Goal: Task Accomplishment & Management: Complete application form

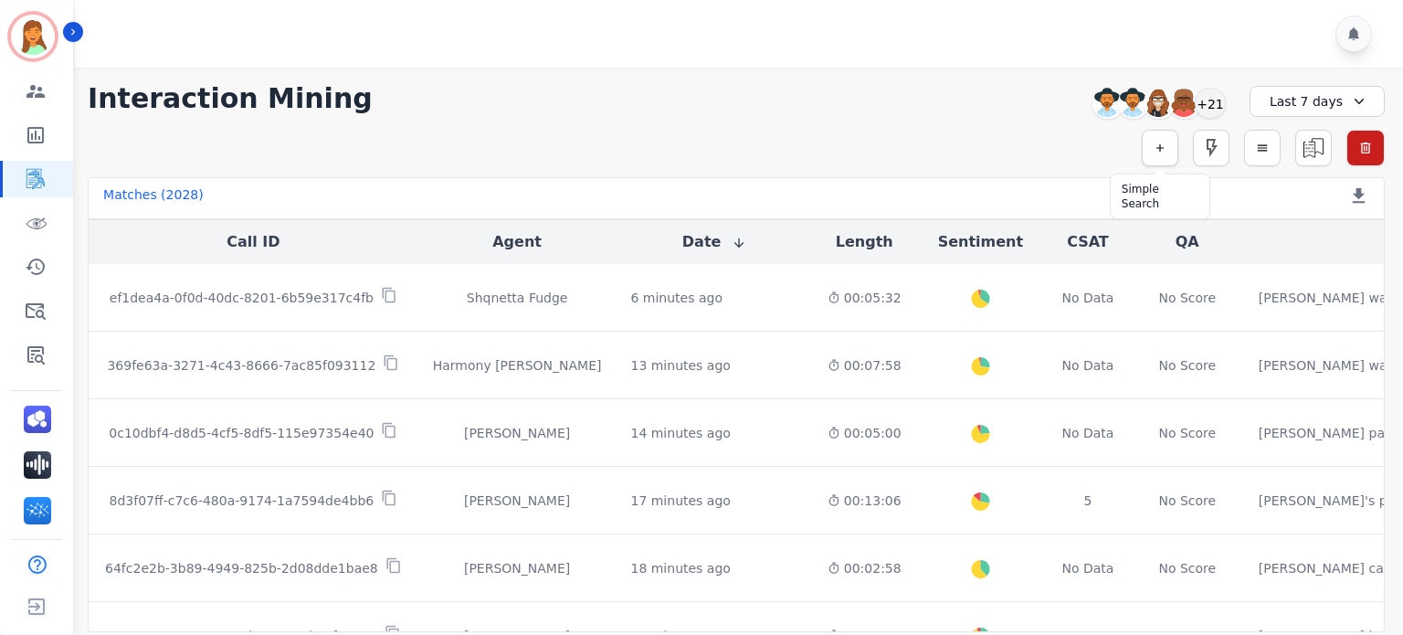
click at [1158, 146] on icon "button" at bounding box center [1159, 148] width 13 height 13
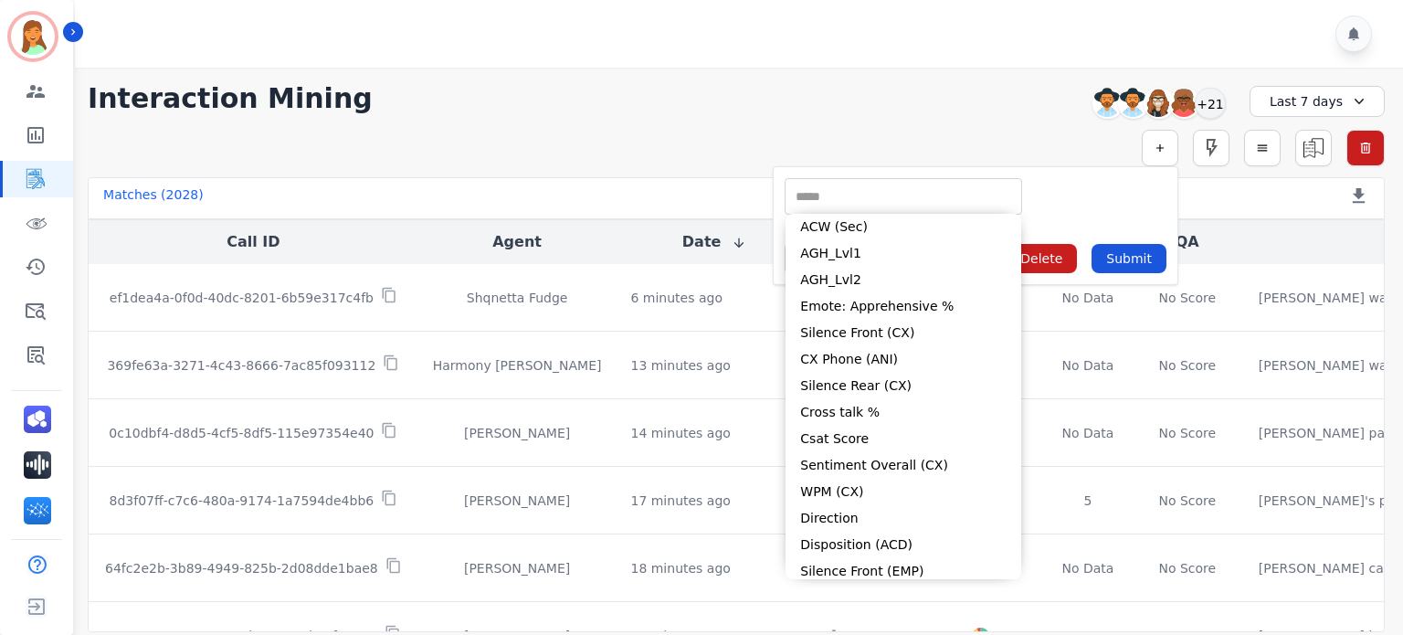
click at [877, 196] on input "selected options" at bounding box center [903, 196] width 228 height 19
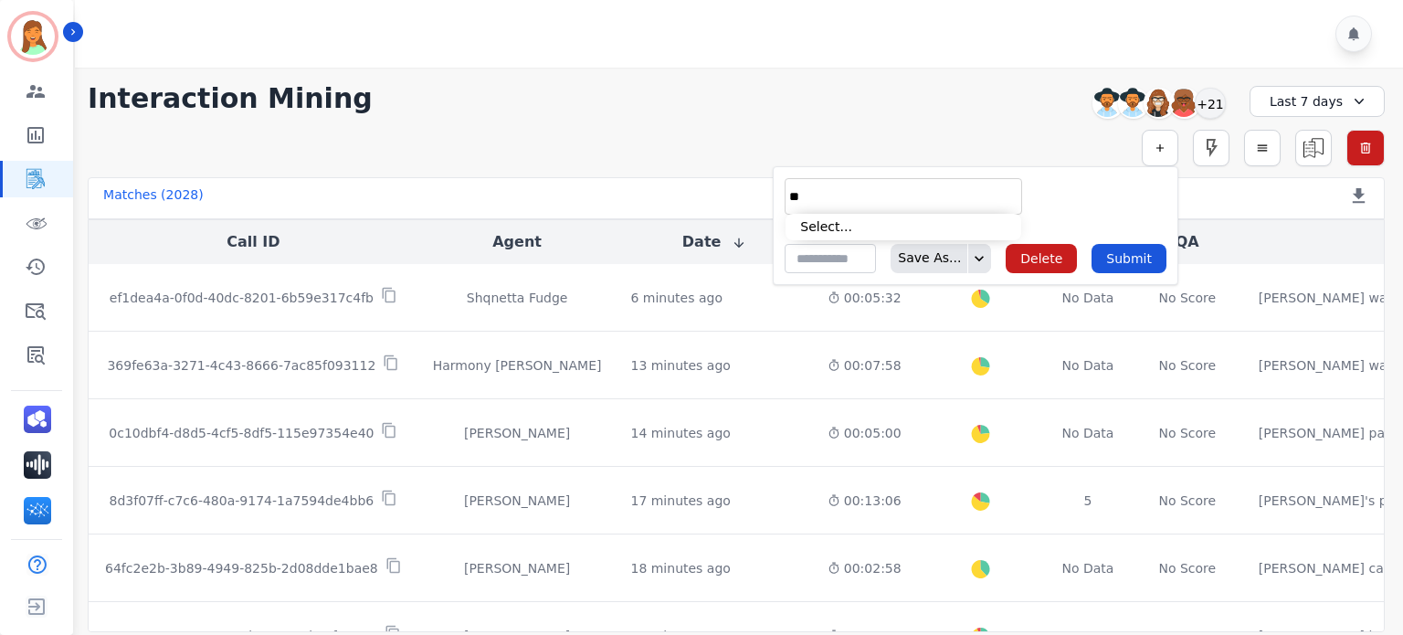
type input "*"
type input "**"
click at [906, 233] on li "Interaction ID" at bounding box center [903, 227] width 236 height 26
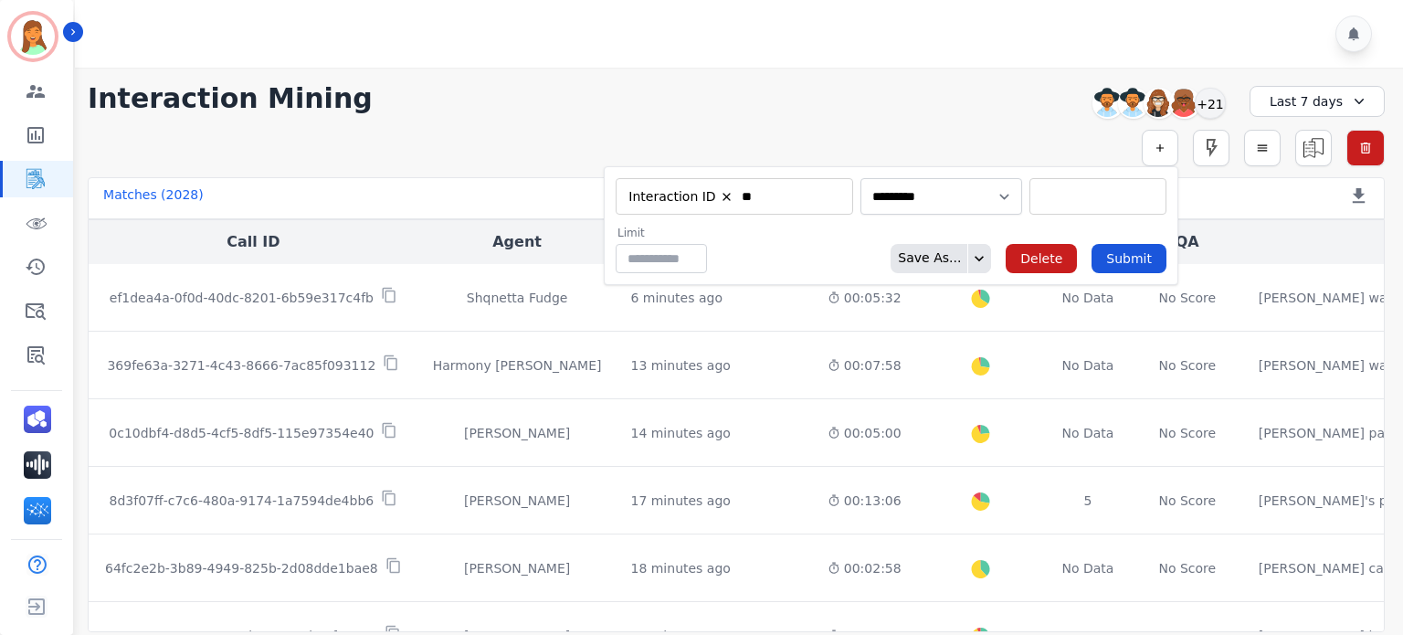
type input "**********"
click at [1070, 191] on input "selected options" at bounding box center [1098, 196] width 128 height 19
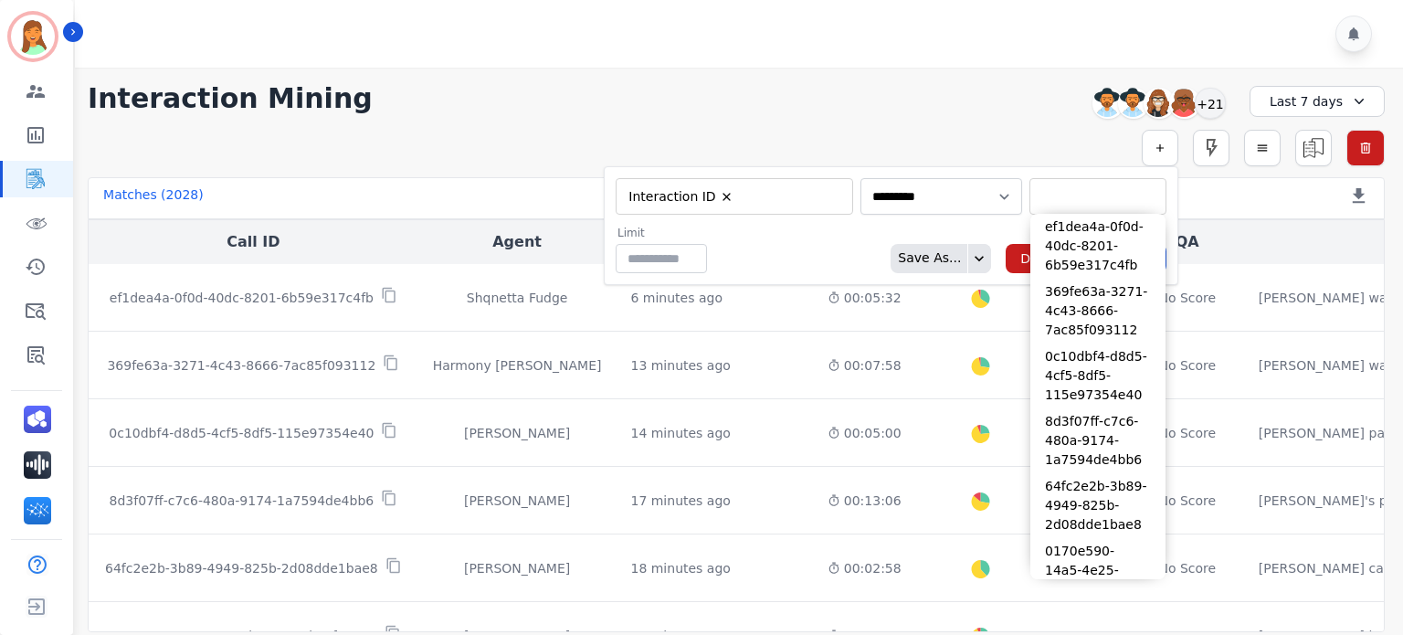
paste input "**********"
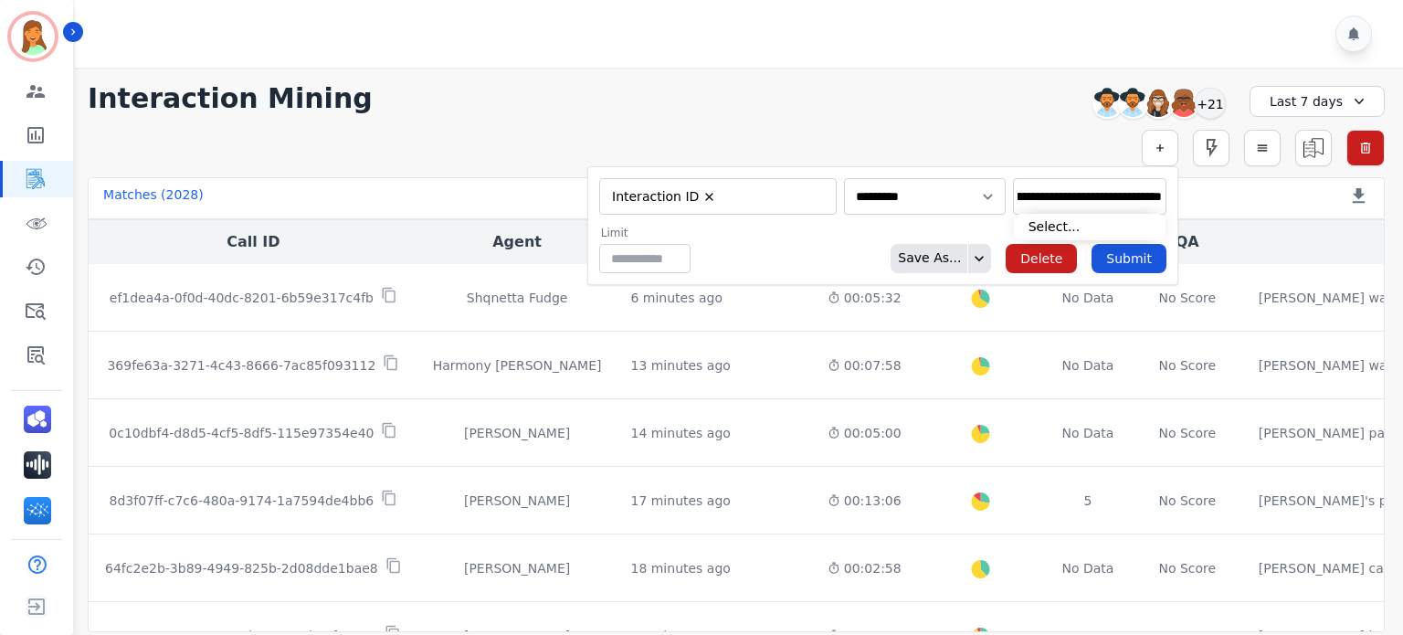
type input "**********"
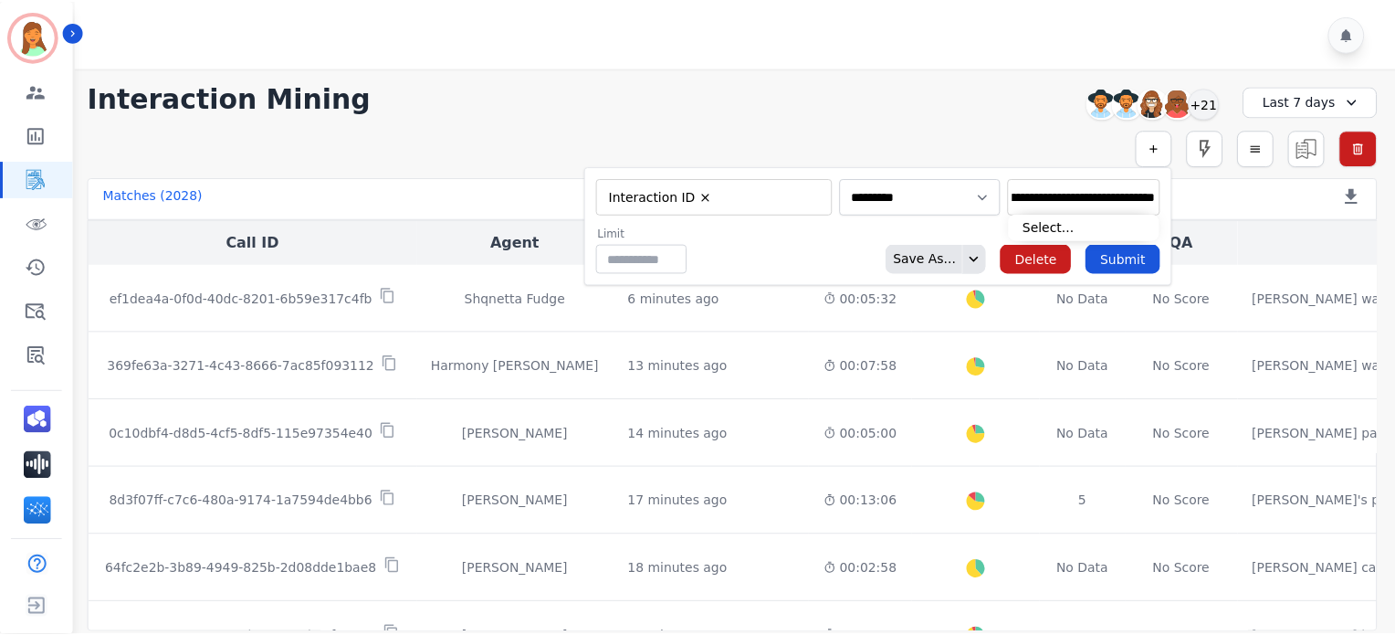
scroll to position [0, 0]
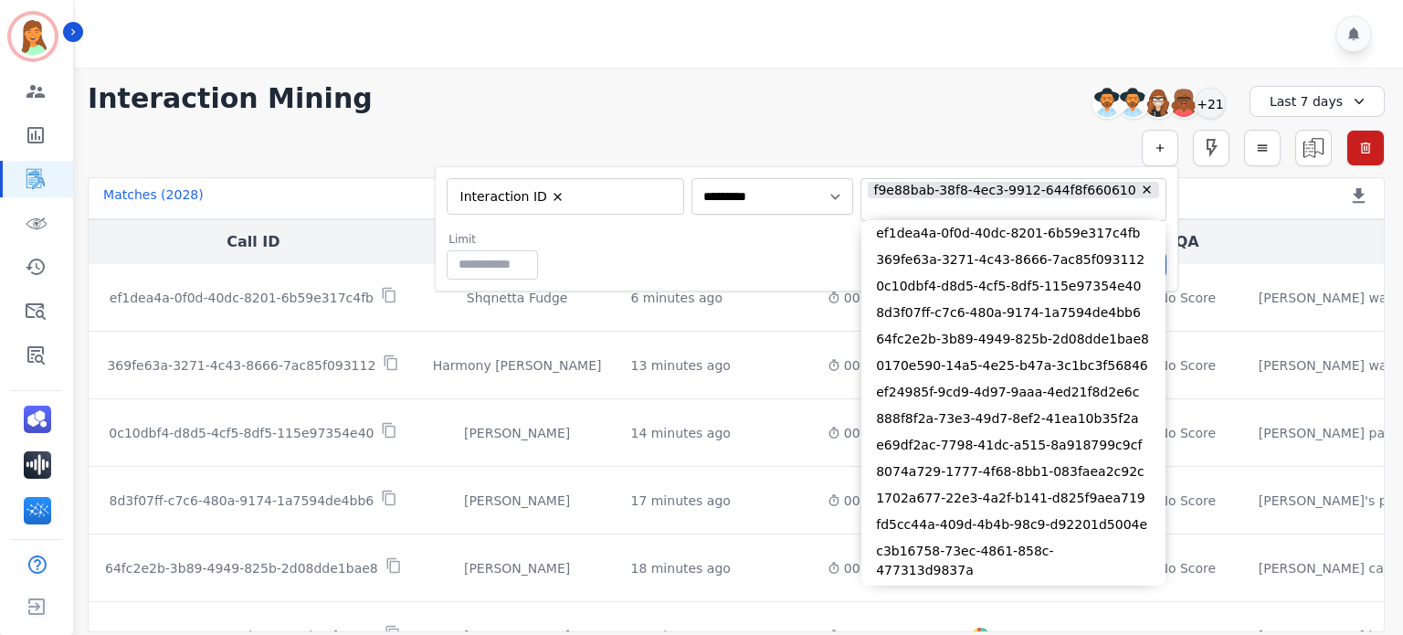
drag, startPoint x: 794, startPoint y: 246, endPoint x: 846, endPoint y: 270, distance: 58.4
click at [792, 247] on div "Limit ** Save As... Delete Submit" at bounding box center [807, 255] width 720 height 47
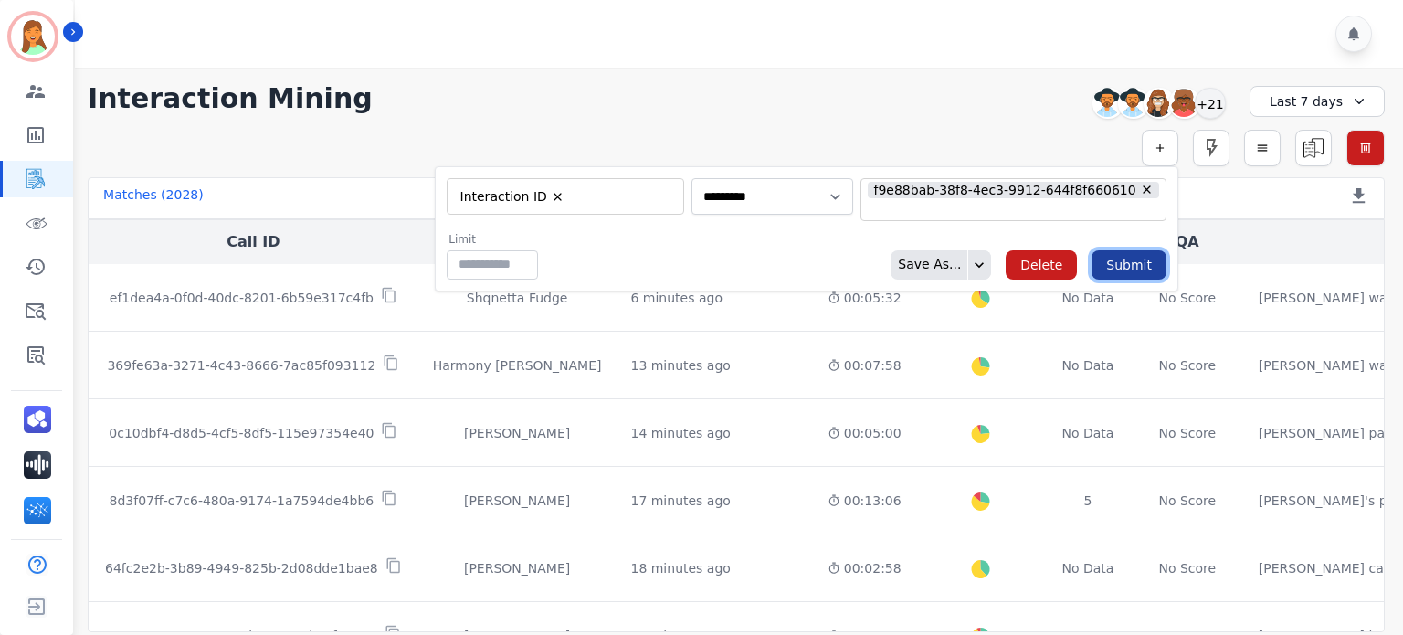
click at [1137, 271] on button "Submit" at bounding box center [1128, 264] width 75 height 29
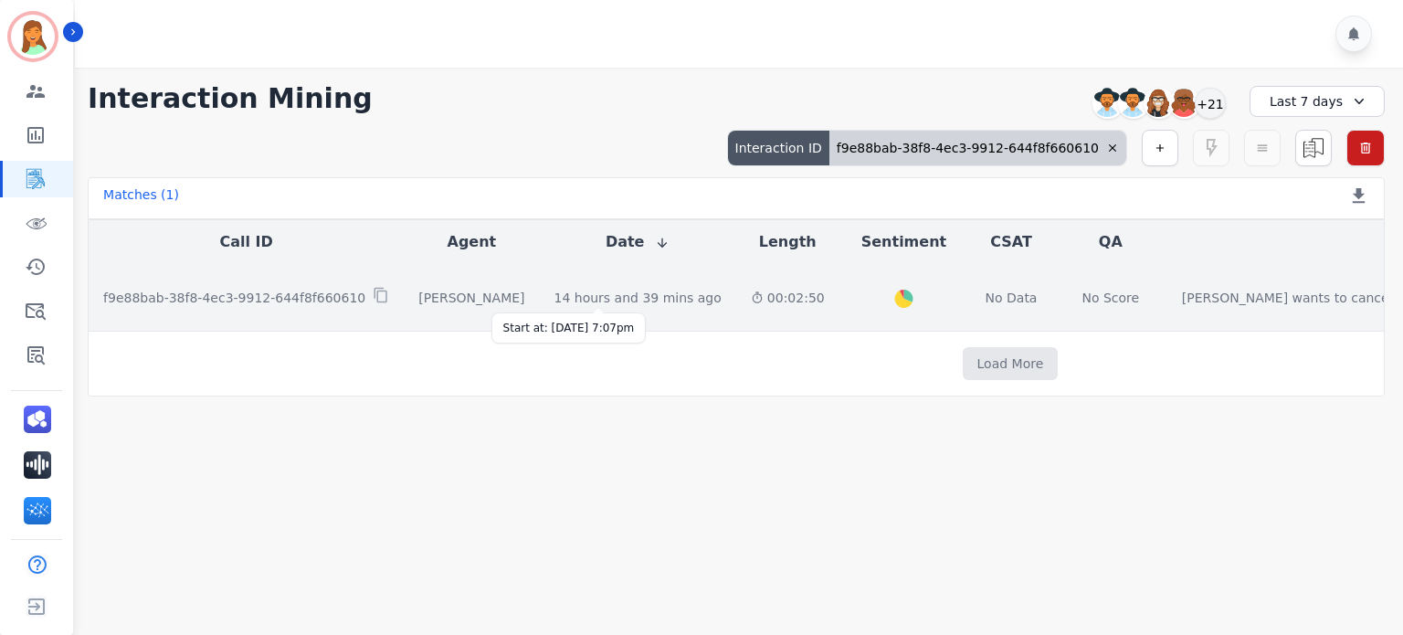
click at [578, 298] on div "14 hours and 39 mins ago" at bounding box center [637, 298] width 167 height 18
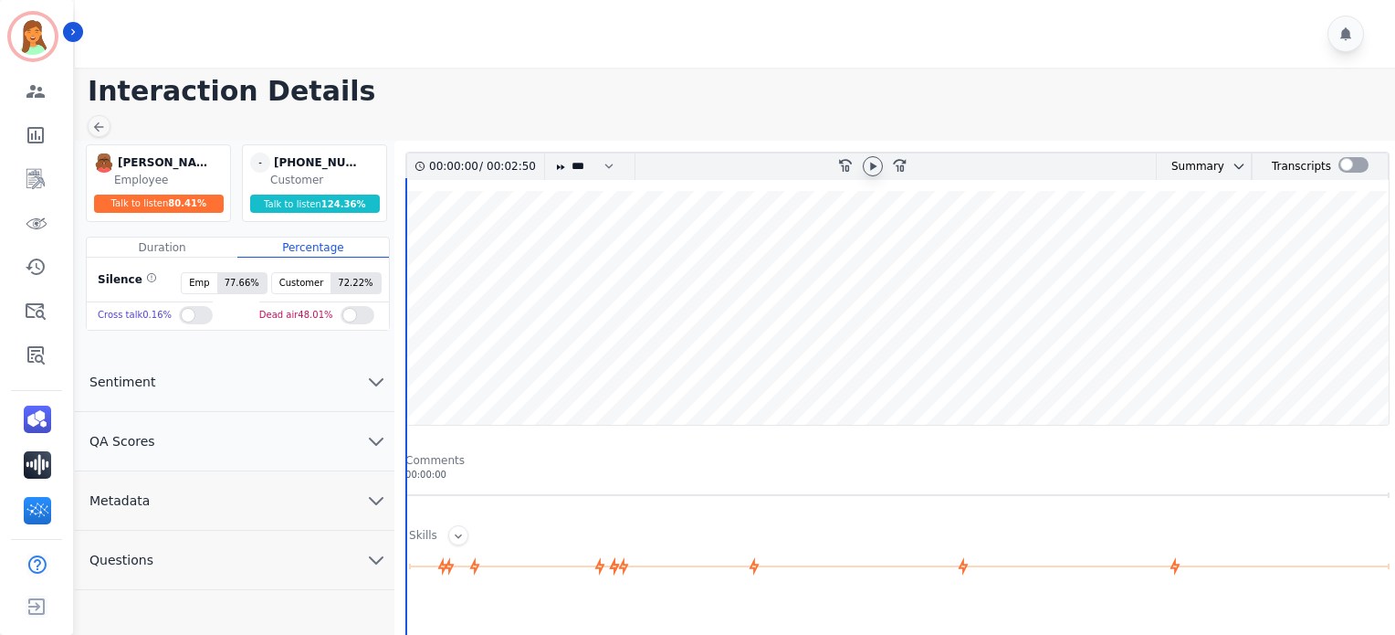
click at [876, 168] on icon at bounding box center [873, 166] width 15 height 15
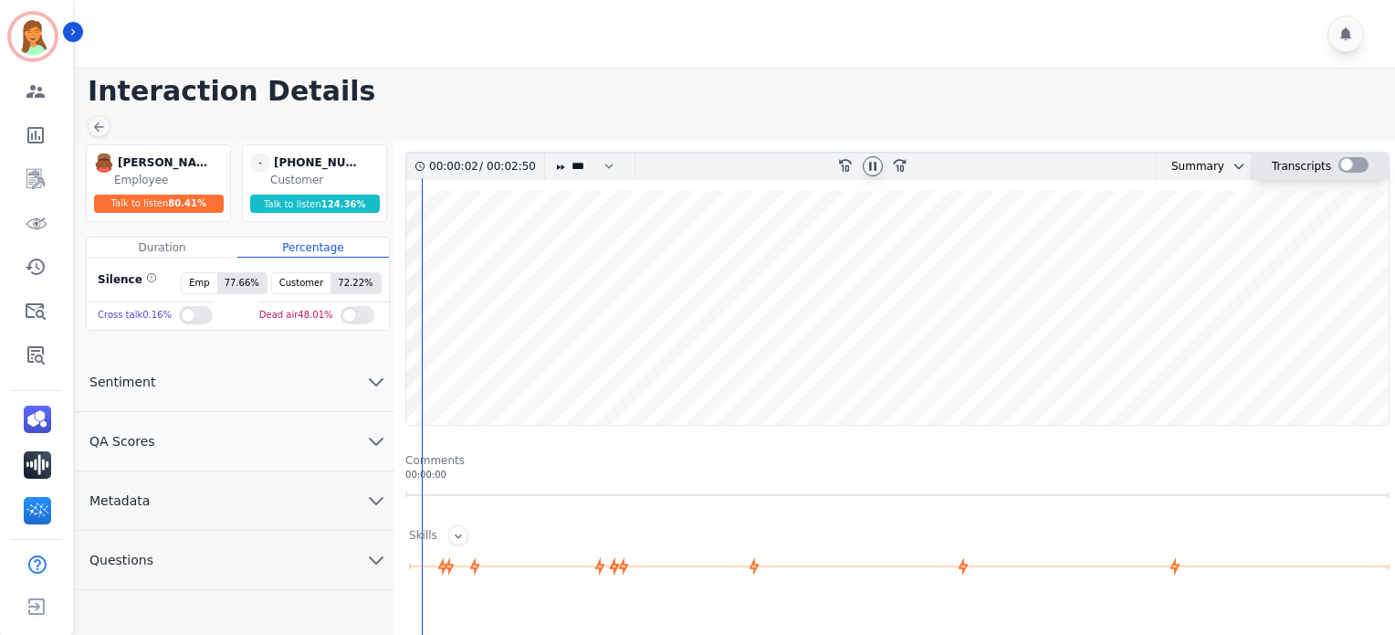
click at [1168, 168] on div at bounding box center [1354, 165] width 30 height 16
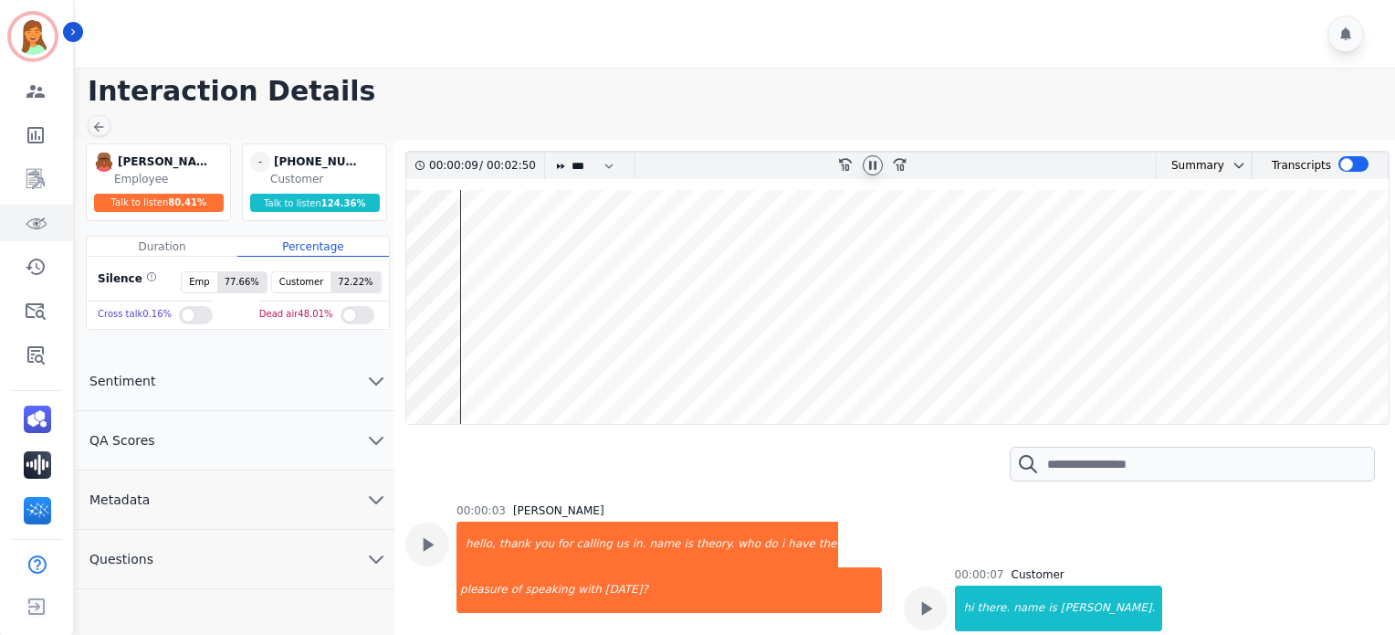
scroll to position [79, 0]
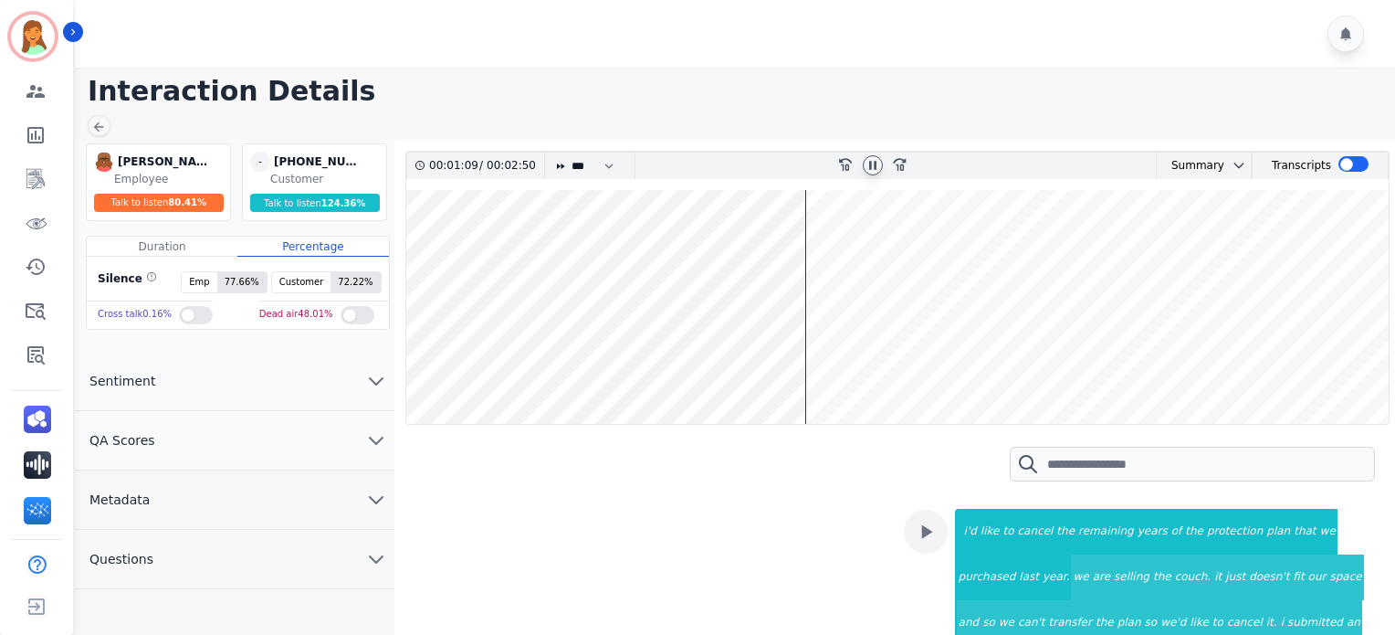
click at [867, 161] on icon at bounding box center [873, 165] width 15 height 15
click at [870, 165] on icon at bounding box center [873, 166] width 6 height 8
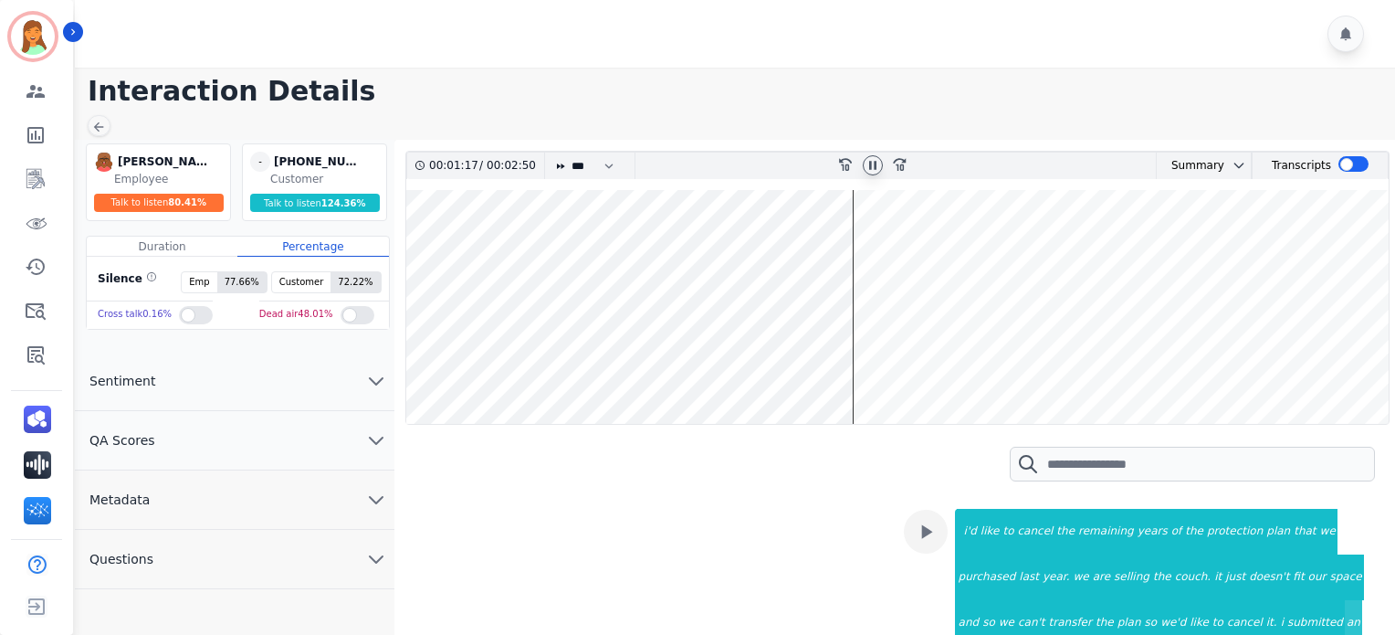
click at [875, 167] on icon at bounding box center [872, 166] width 7 height 8
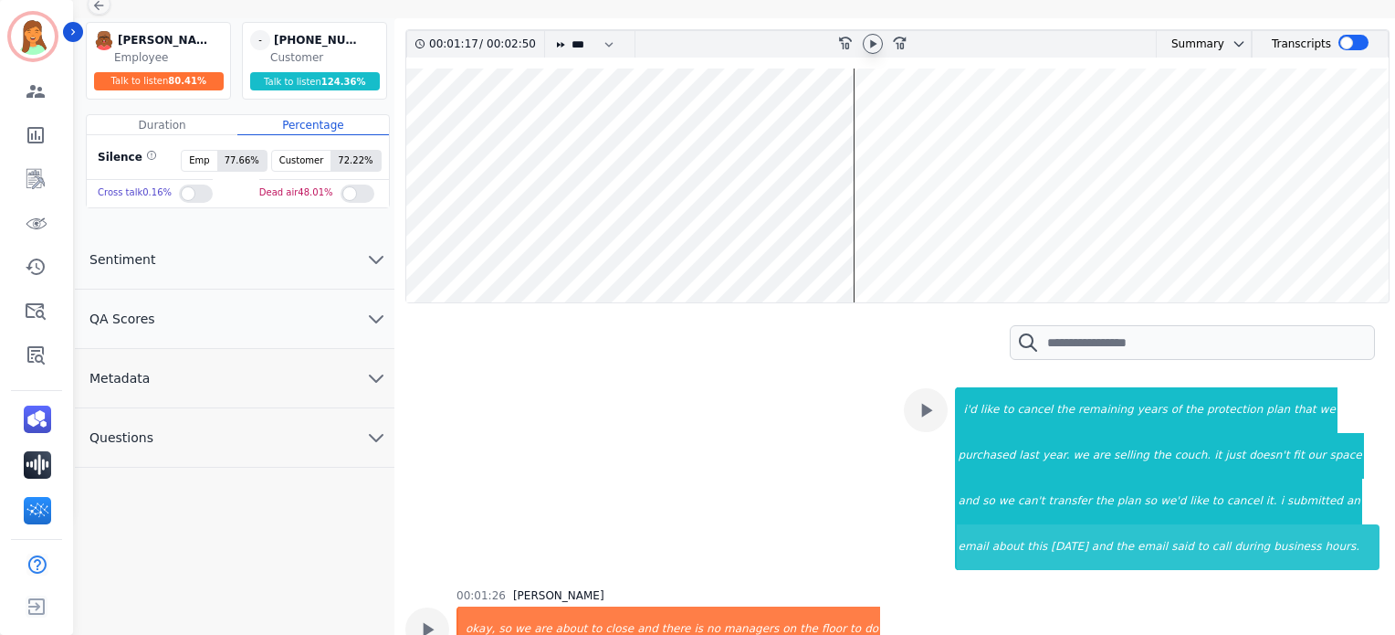
scroll to position [0, 0]
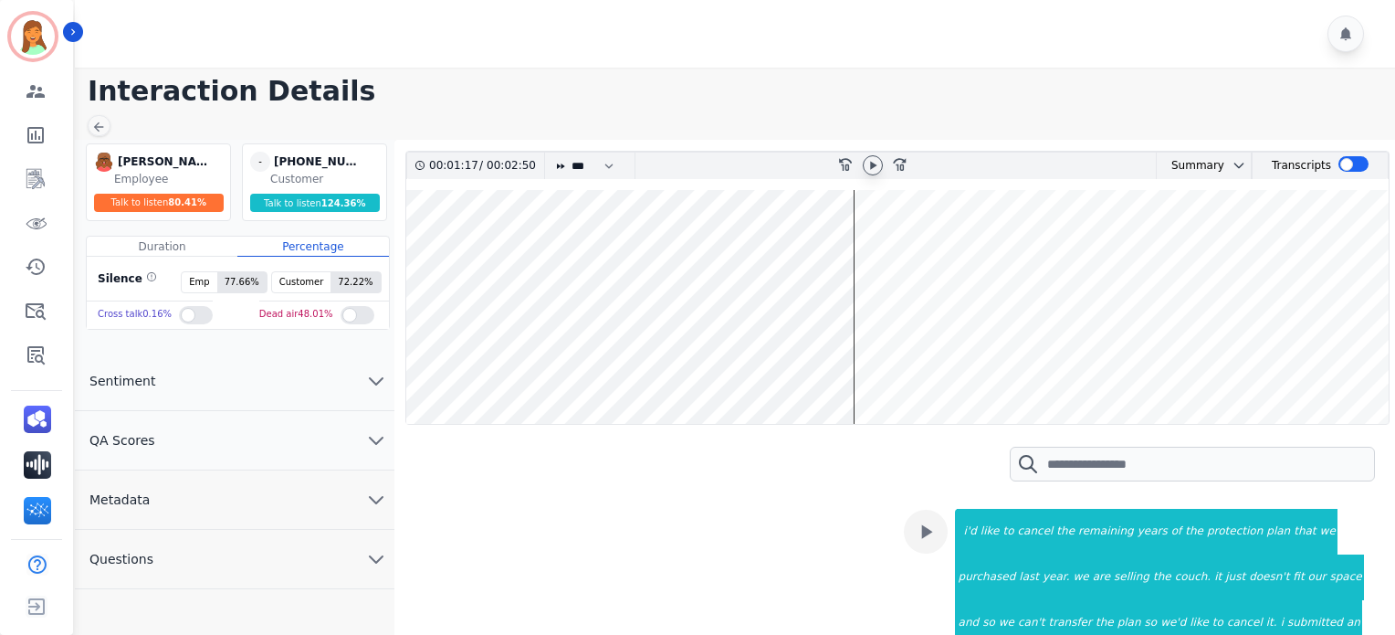
click at [869, 160] on icon at bounding box center [873, 165] width 15 height 15
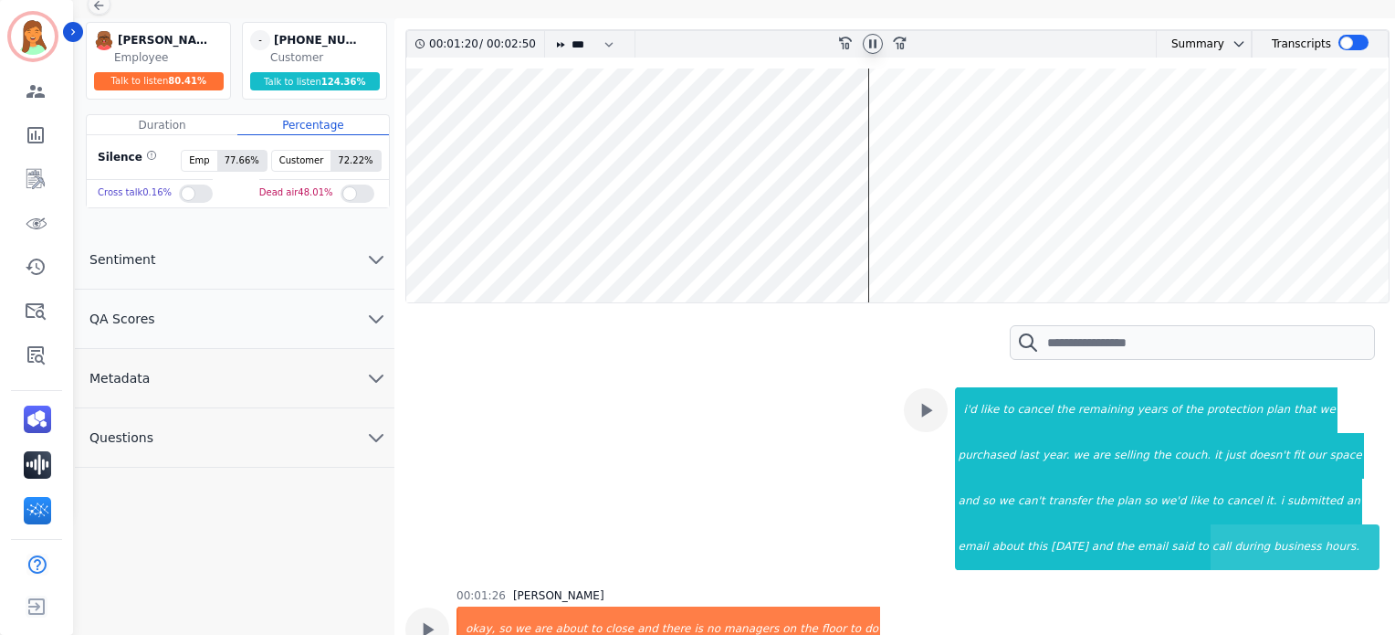
click at [874, 47] on icon at bounding box center [873, 44] width 15 height 15
click at [875, 39] on icon at bounding box center [873, 44] width 15 height 15
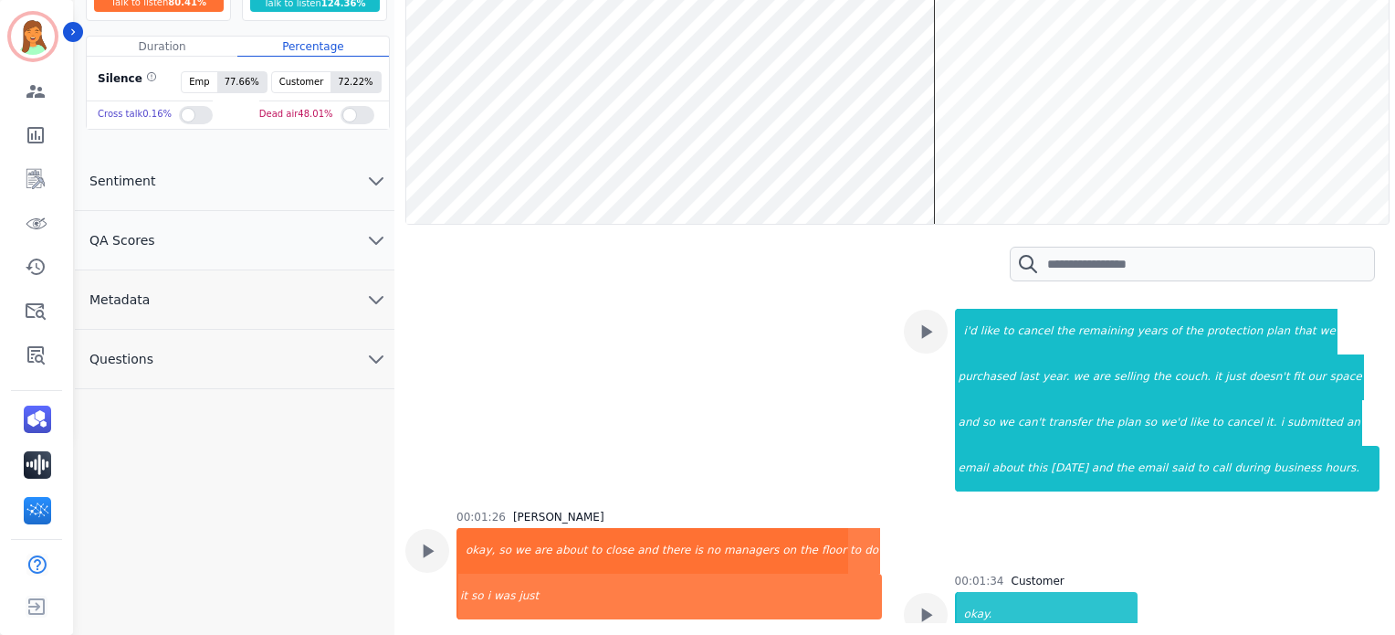
scroll to position [78, 0]
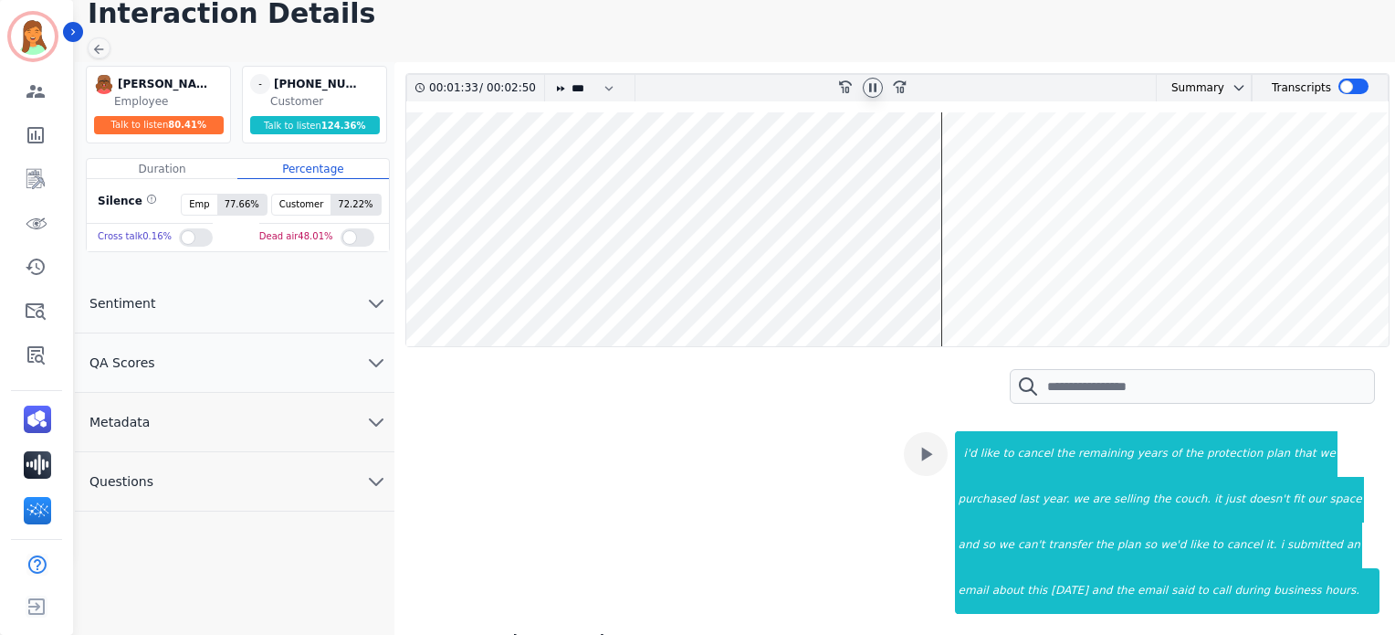
click at [871, 88] on icon at bounding box center [872, 88] width 7 height 8
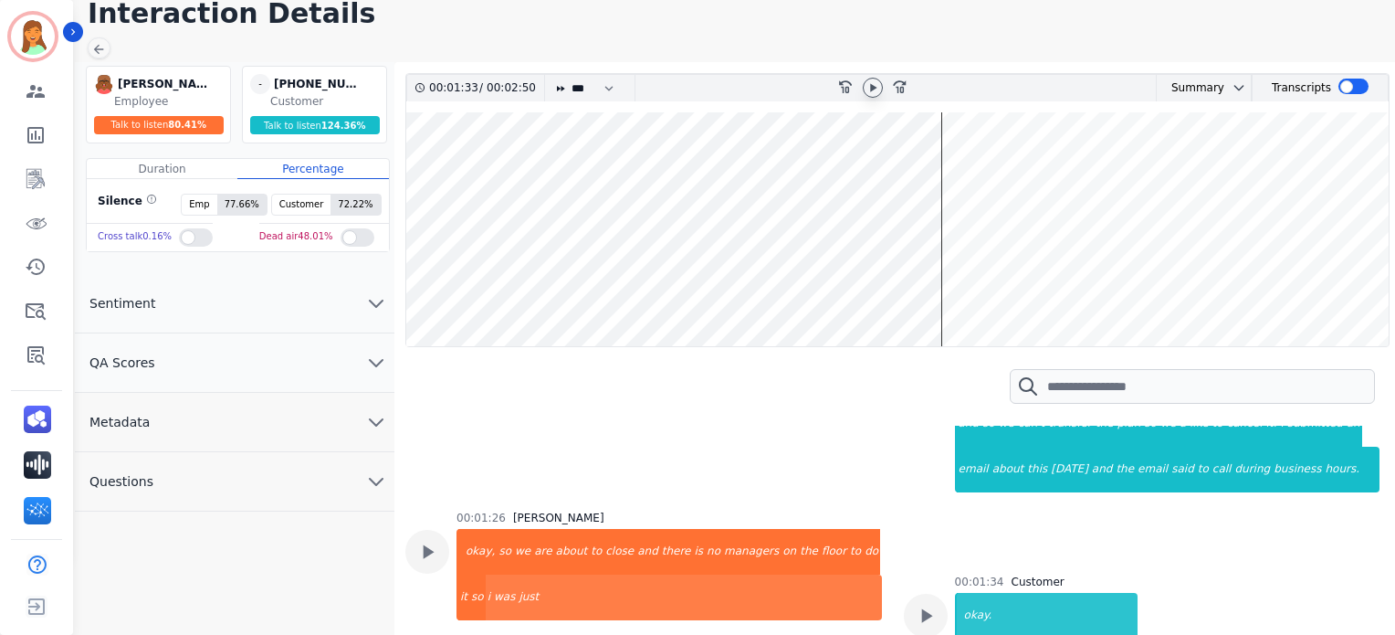
click at [871, 89] on icon at bounding box center [873, 88] width 6 height 8
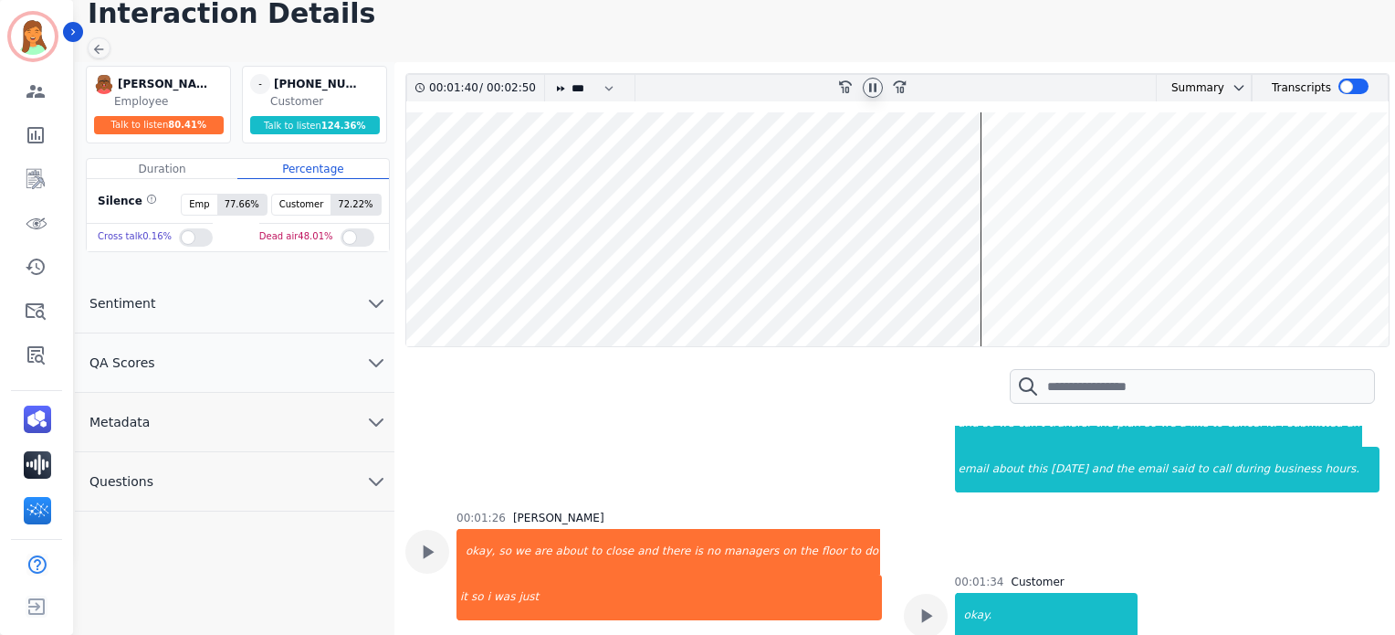
click at [882, 94] on div at bounding box center [872, 88] width 27 height 26
click at [870, 86] on icon at bounding box center [872, 88] width 7 height 8
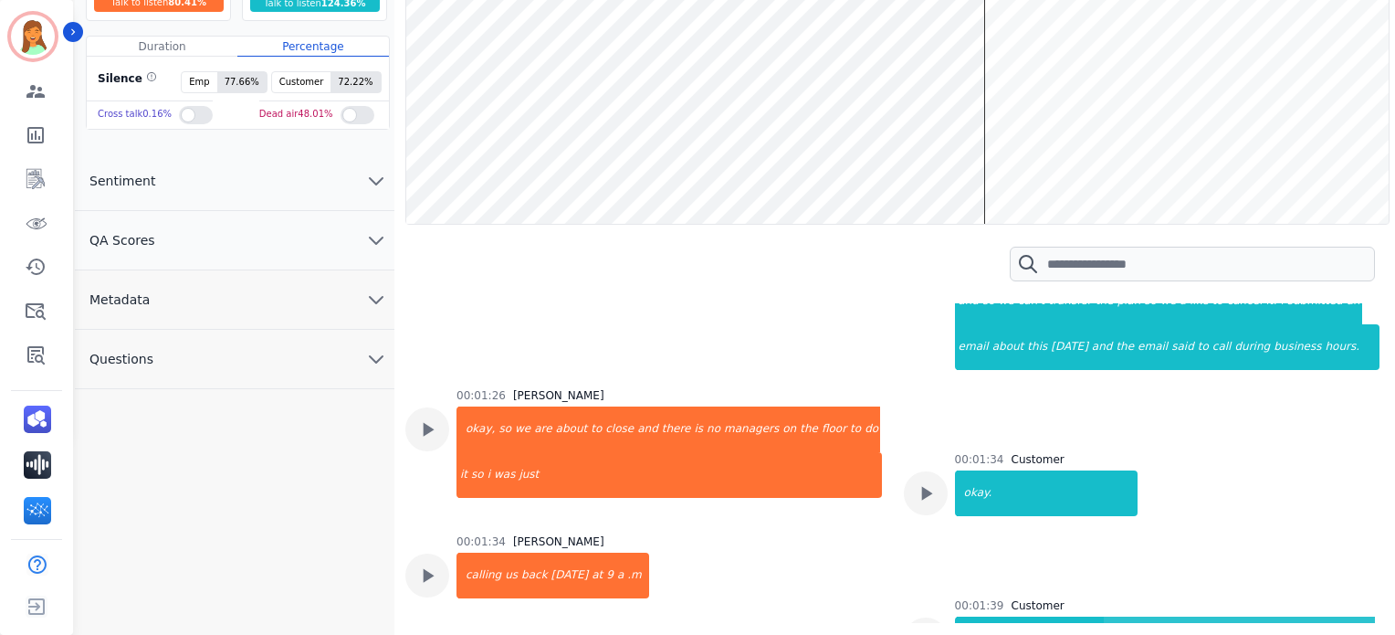
scroll to position [0, 0]
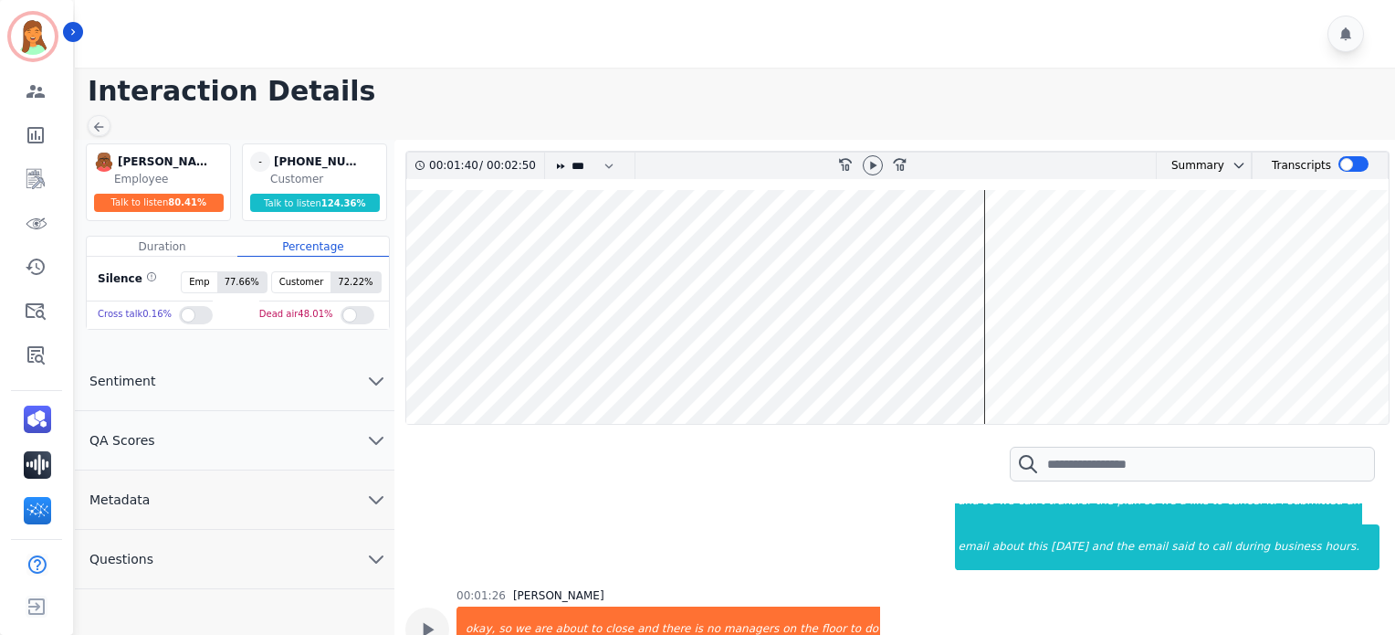
click at [878, 173] on div at bounding box center [873, 165] width 20 height 20
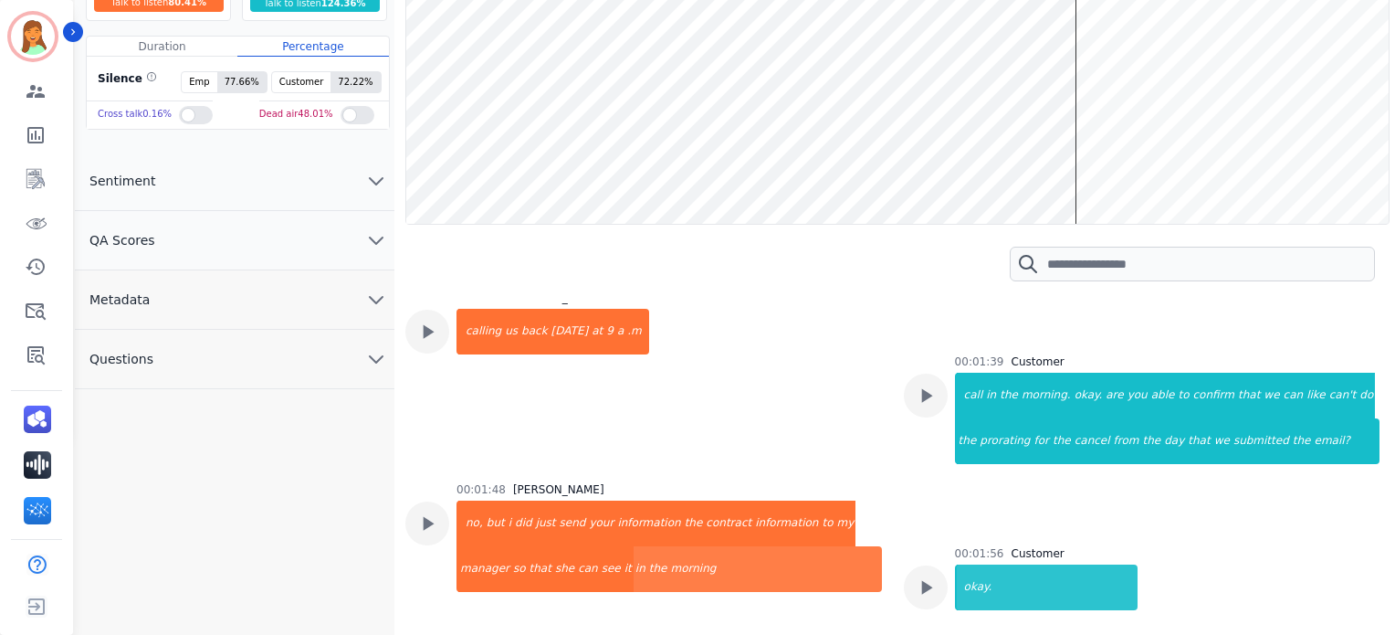
scroll to position [78, 0]
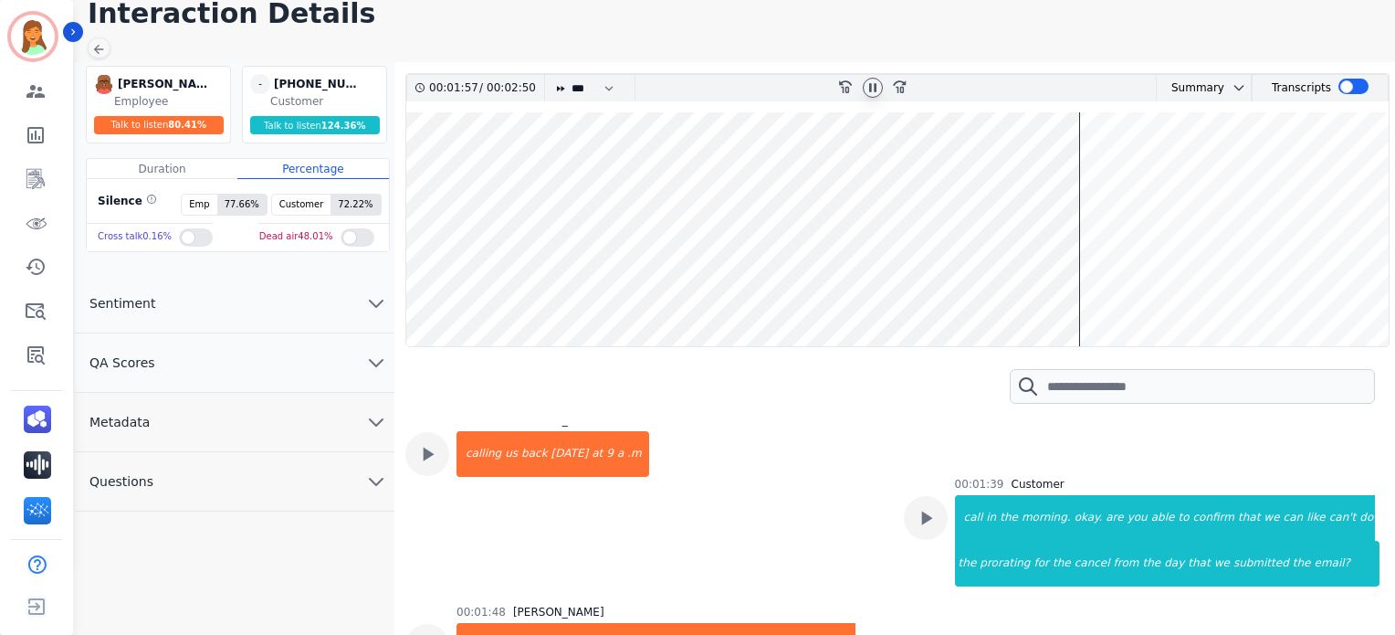
click at [872, 86] on icon at bounding box center [873, 87] width 15 height 15
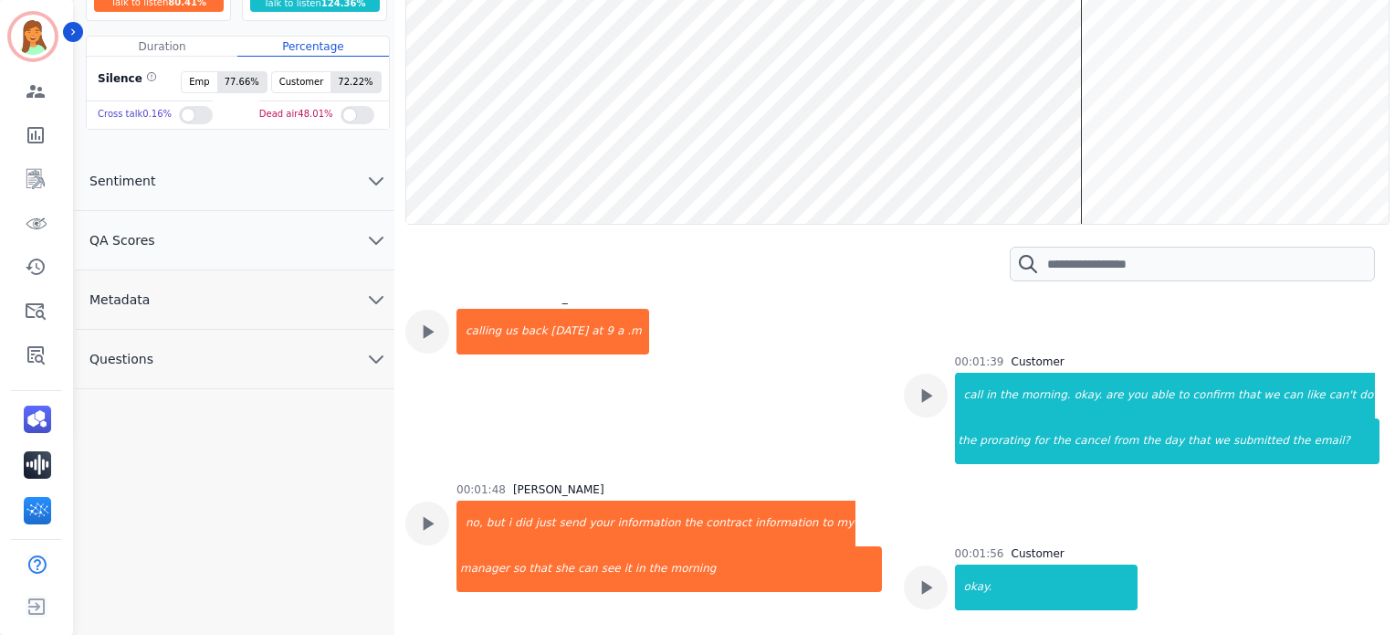
scroll to position [0, 0]
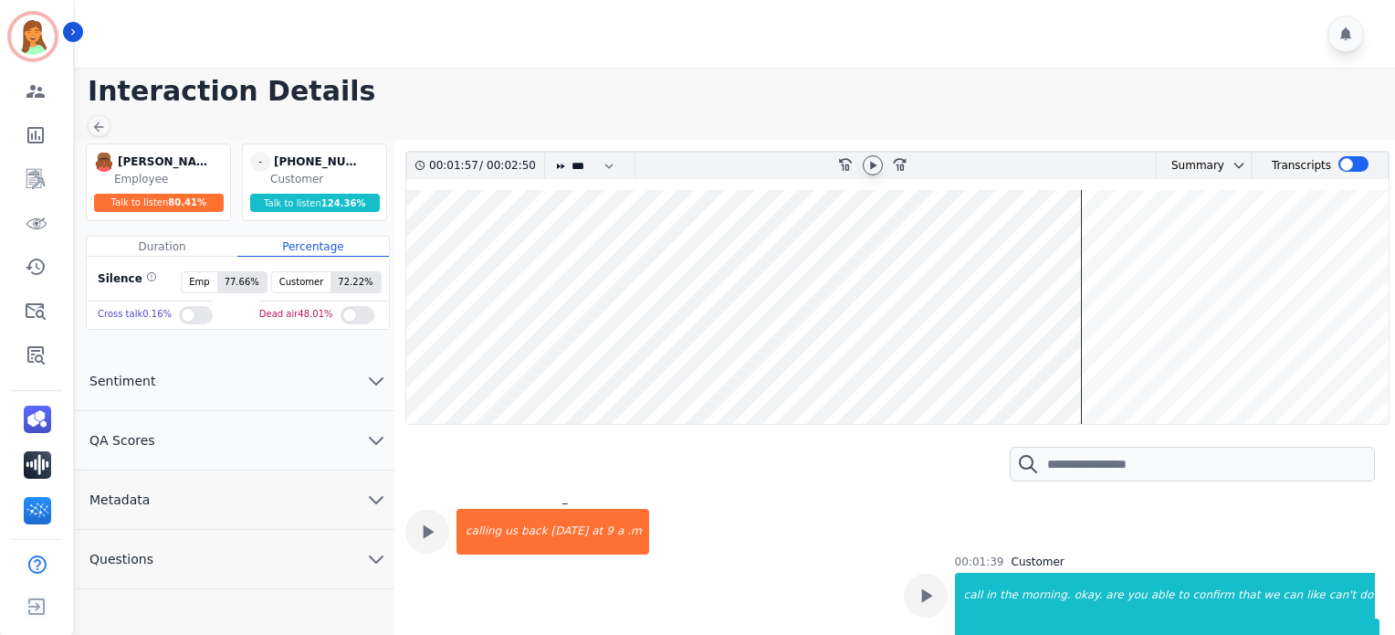
click at [881, 169] on div at bounding box center [873, 165] width 20 height 20
click at [247, 486] on button "Metadata" at bounding box center [235, 499] width 320 height 59
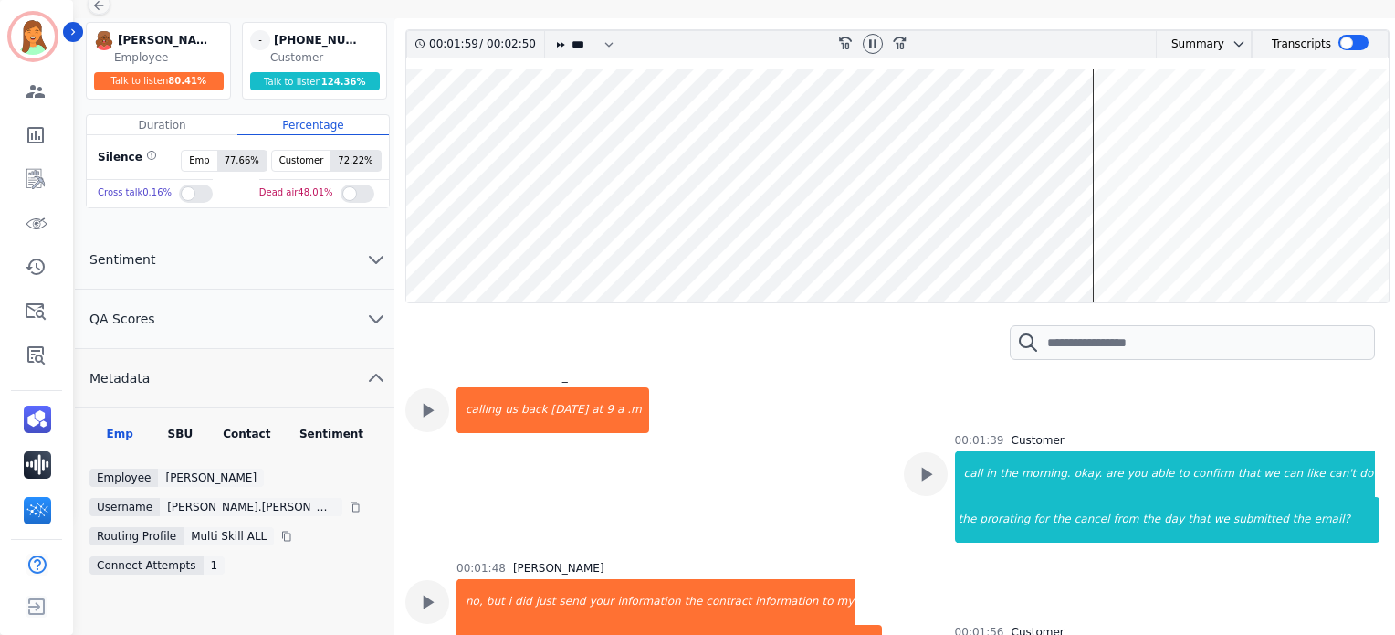
click at [255, 442] on div "Contact" at bounding box center [247, 438] width 73 height 24
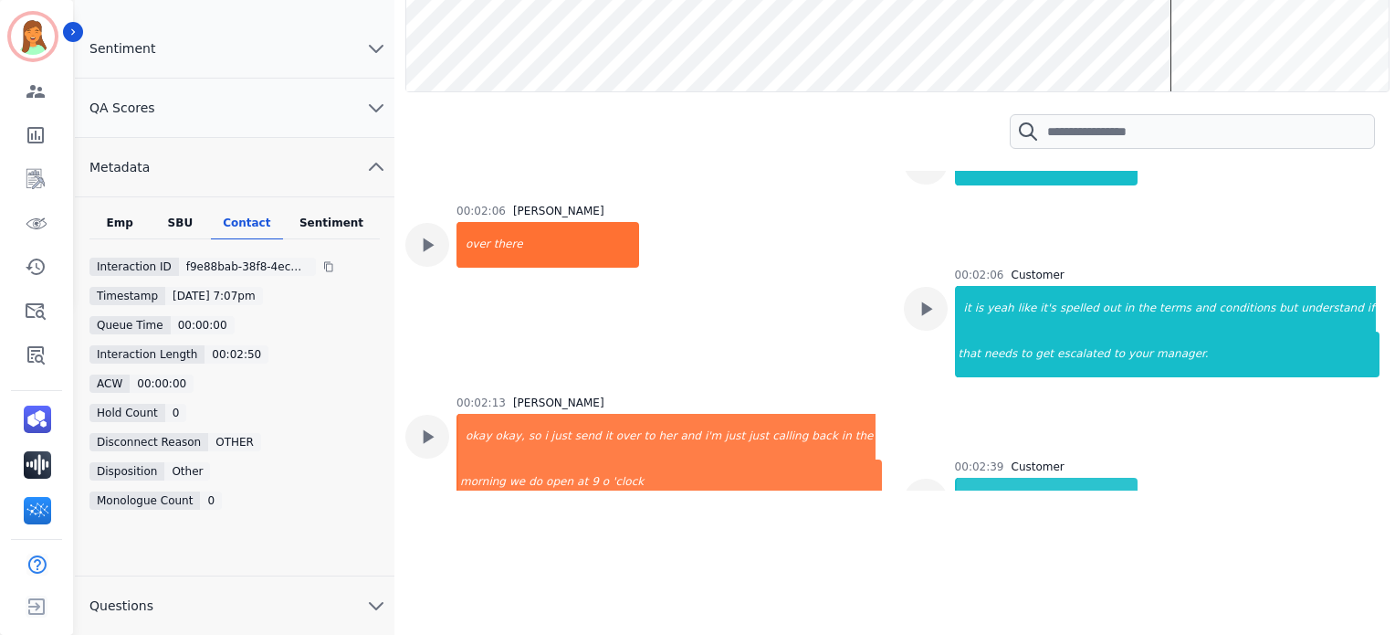
scroll to position [0, 0]
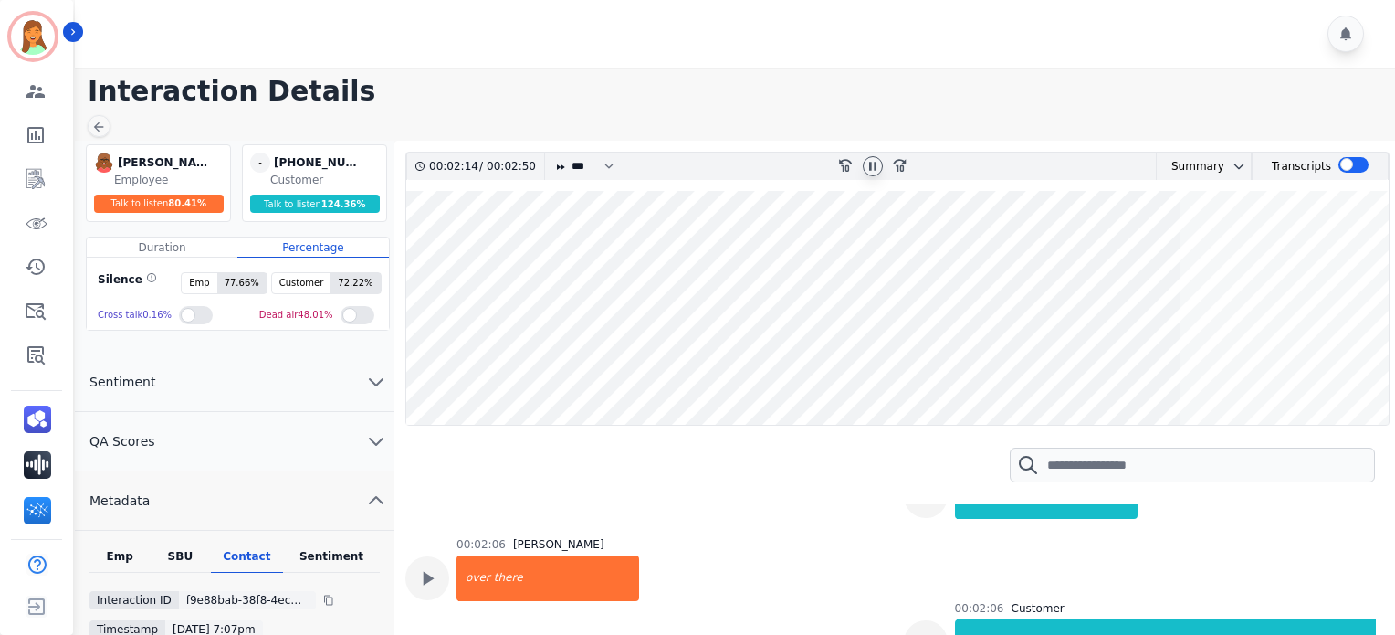
click at [872, 171] on icon at bounding box center [873, 166] width 15 height 15
click at [704, 89] on h1 "Interaction Details" at bounding box center [742, 91] width 1308 height 33
click at [878, 173] on div at bounding box center [873, 166] width 20 height 20
drag, startPoint x: 755, startPoint y: 81, endPoint x: 778, endPoint y: 91, distance: 24.9
click at [761, 87] on h1 "Interaction Details" at bounding box center [742, 91] width 1308 height 33
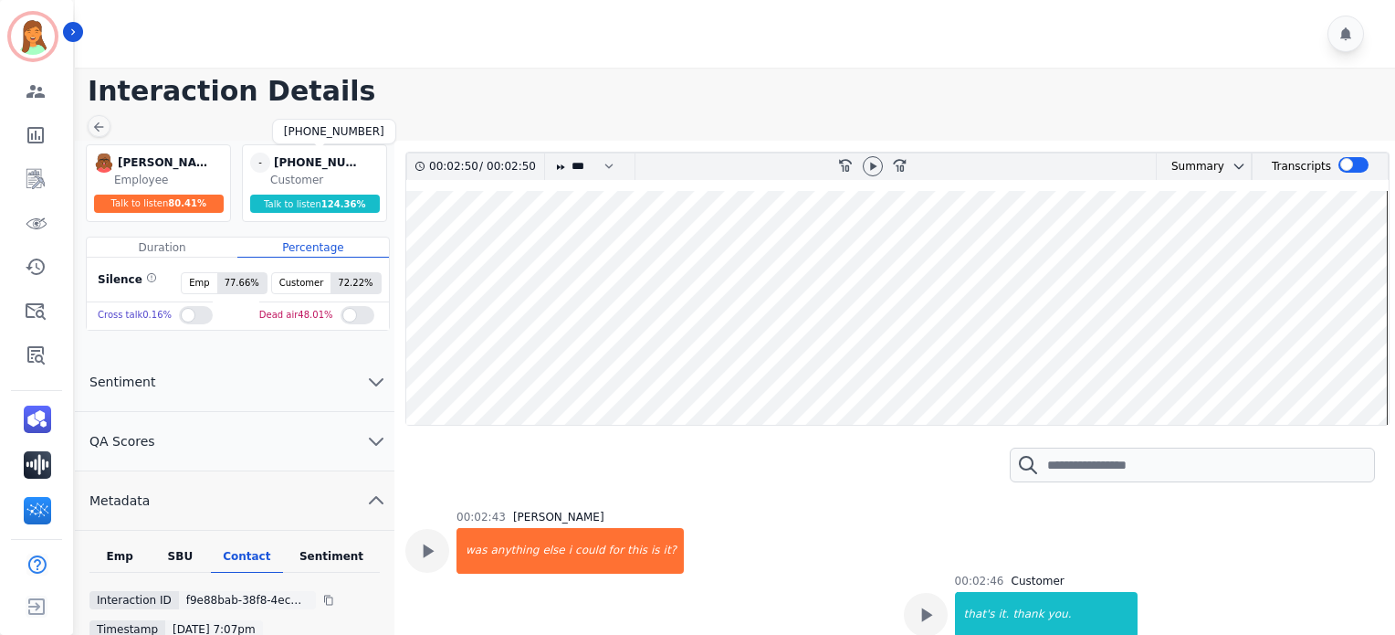
click at [312, 163] on div "+16134022847" at bounding box center [319, 162] width 91 height 20
copy div "+16134022847"
click at [877, 153] on div at bounding box center [872, 166] width 27 height 26
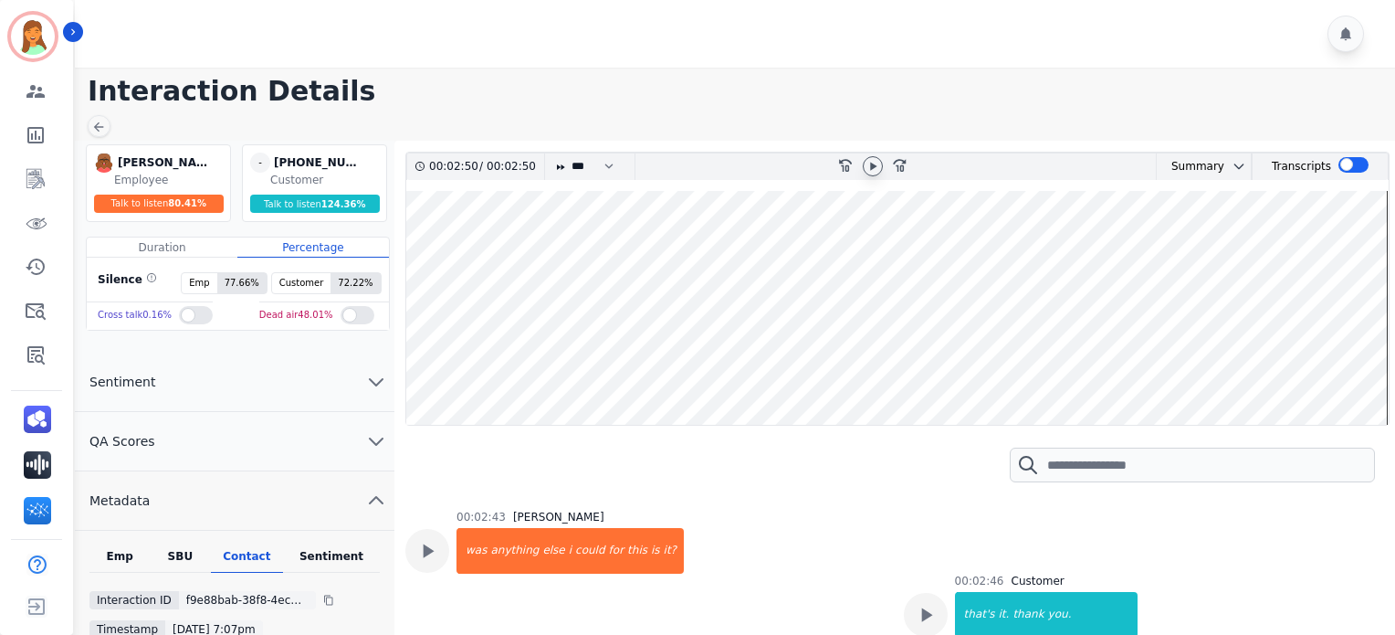
click at [875, 167] on icon at bounding box center [873, 166] width 15 height 15
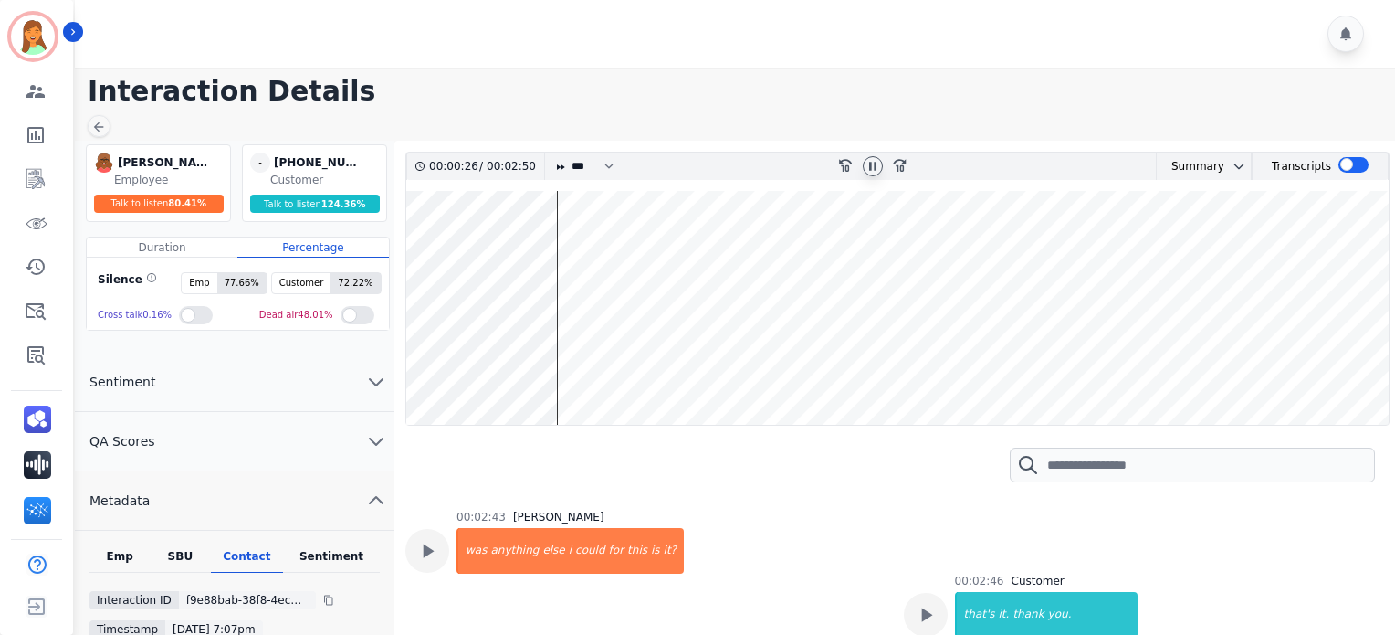
click at [879, 166] on icon at bounding box center [873, 166] width 15 height 15
click at [877, 160] on icon at bounding box center [873, 166] width 15 height 15
click at [877, 168] on icon at bounding box center [873, 166] width 15 height 15
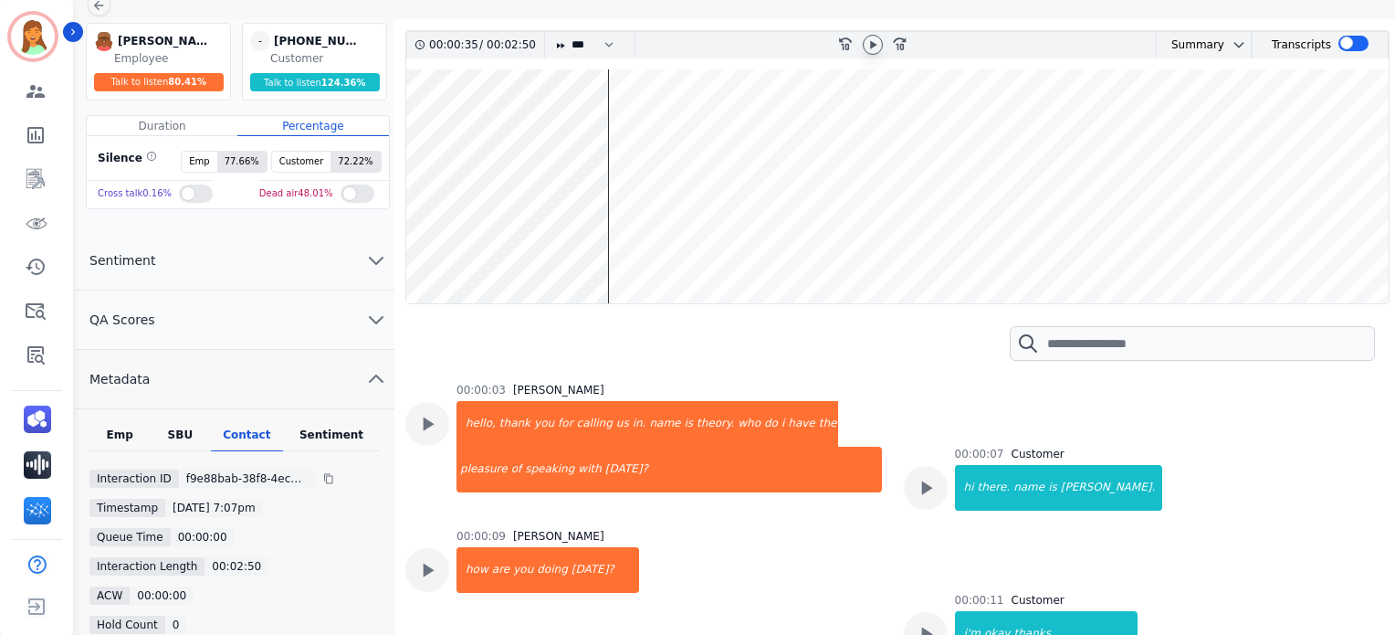
scroll to position [121, 0]
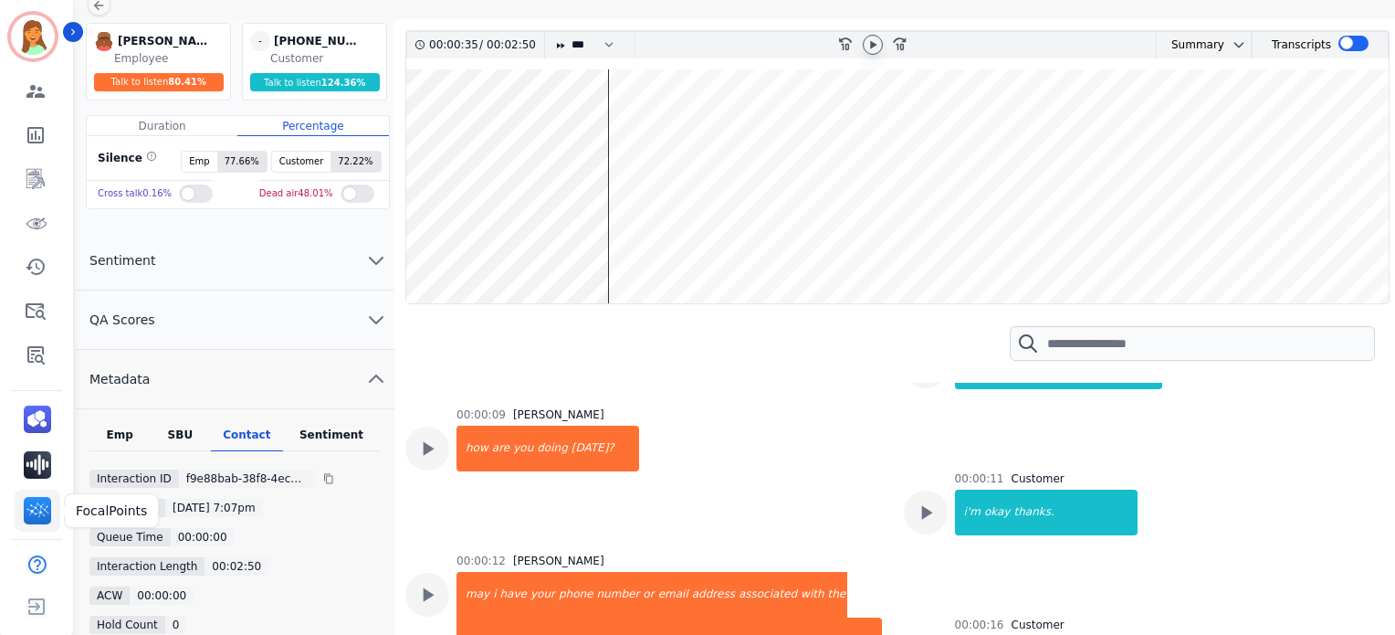
click at [39, 502] on img "Sidebar" at bounding box center [37, 510] width 27 height 27
click at [40, 470] on img "Sidebar" at bounding box center [37, 464] width 27 height 27
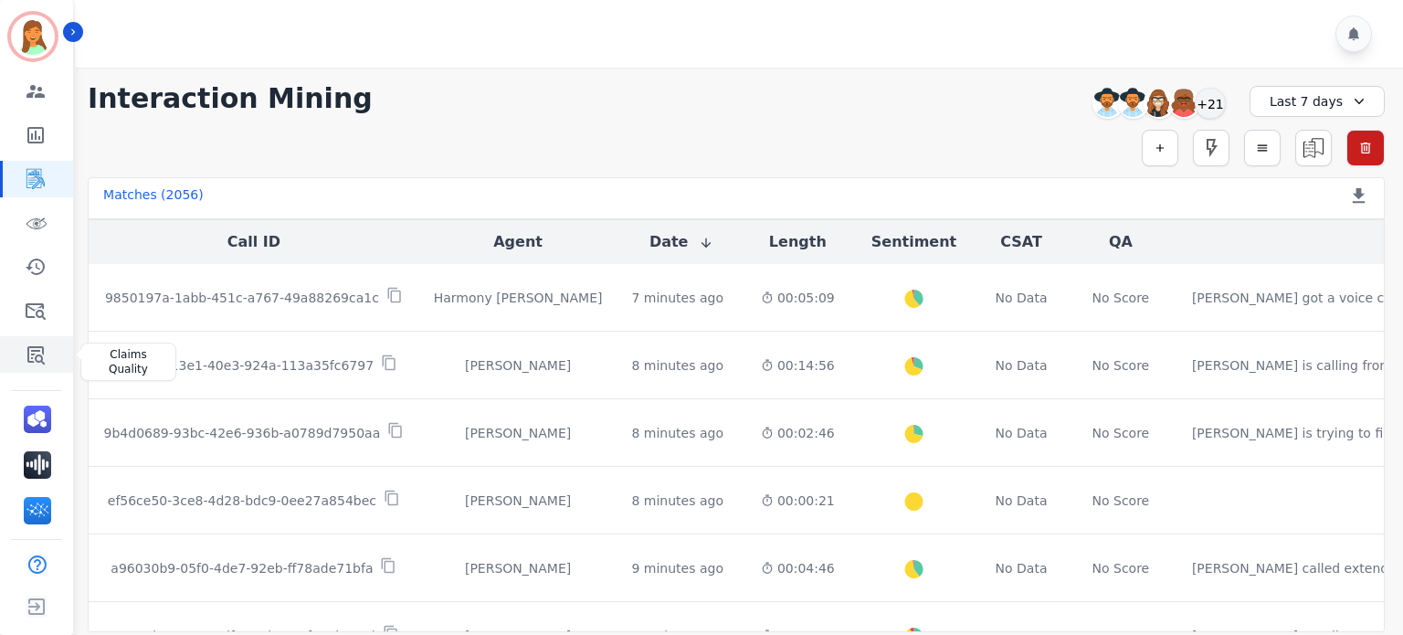
drag, startPoint x: 37, startPoint y: 357, endPoint x: 58, endPoint y: 354, distance: 22.1
click at [37, 357] on icon "Sidebar" at bounding box center [36, 354] width 22 height 22
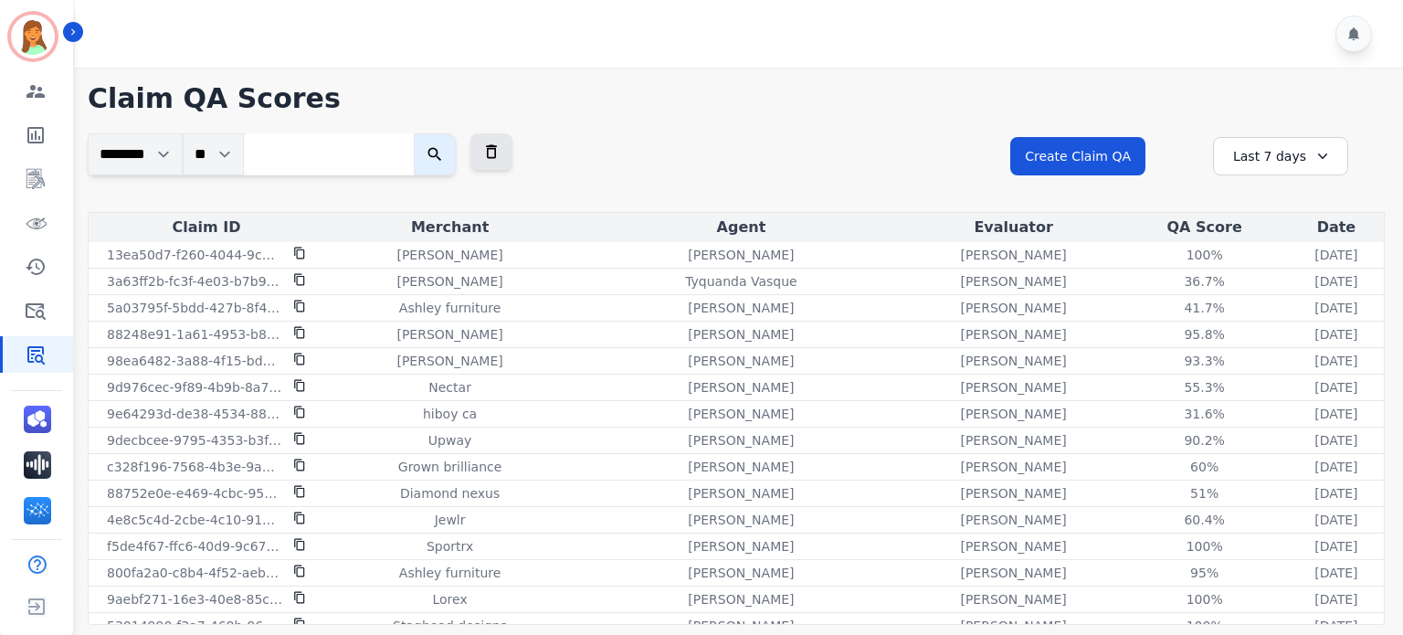
click at [1168, 168] on div "Last 7 days" at bounding box center [1280, 156] width 135 height 38
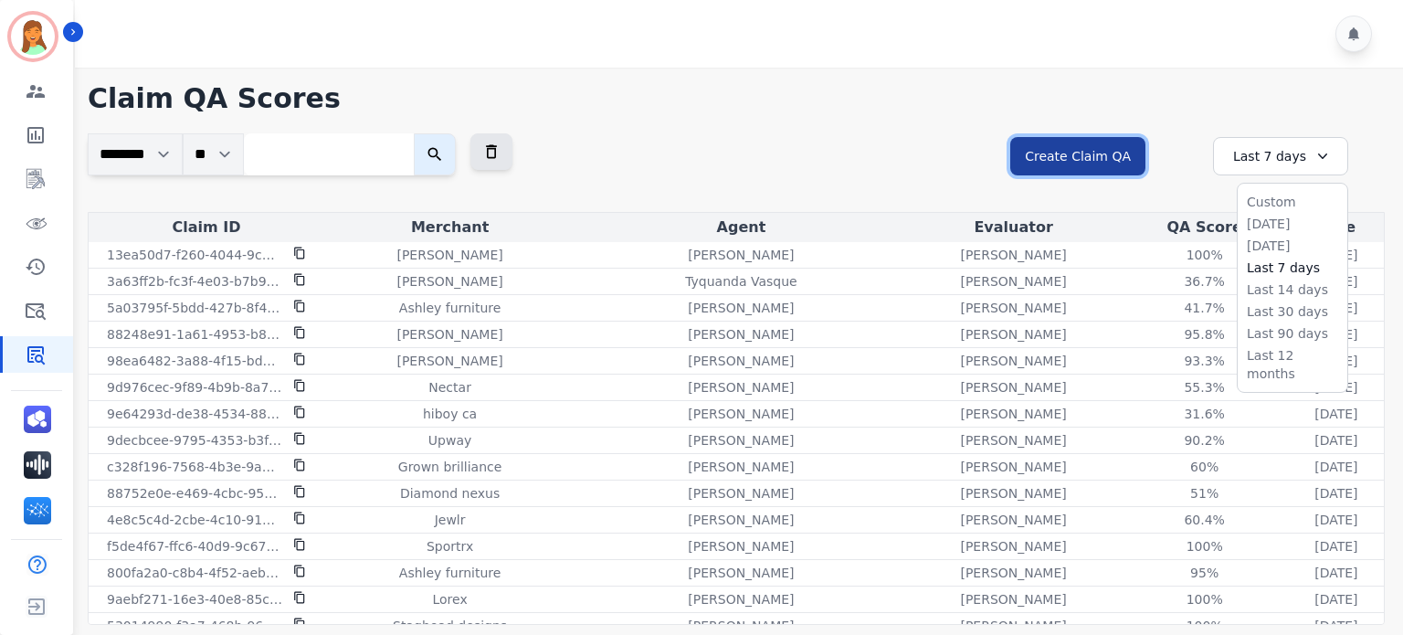
click at [1115, 148] on button "Create Claim QA" at bounding box center [1077, 156] width 135 height 38
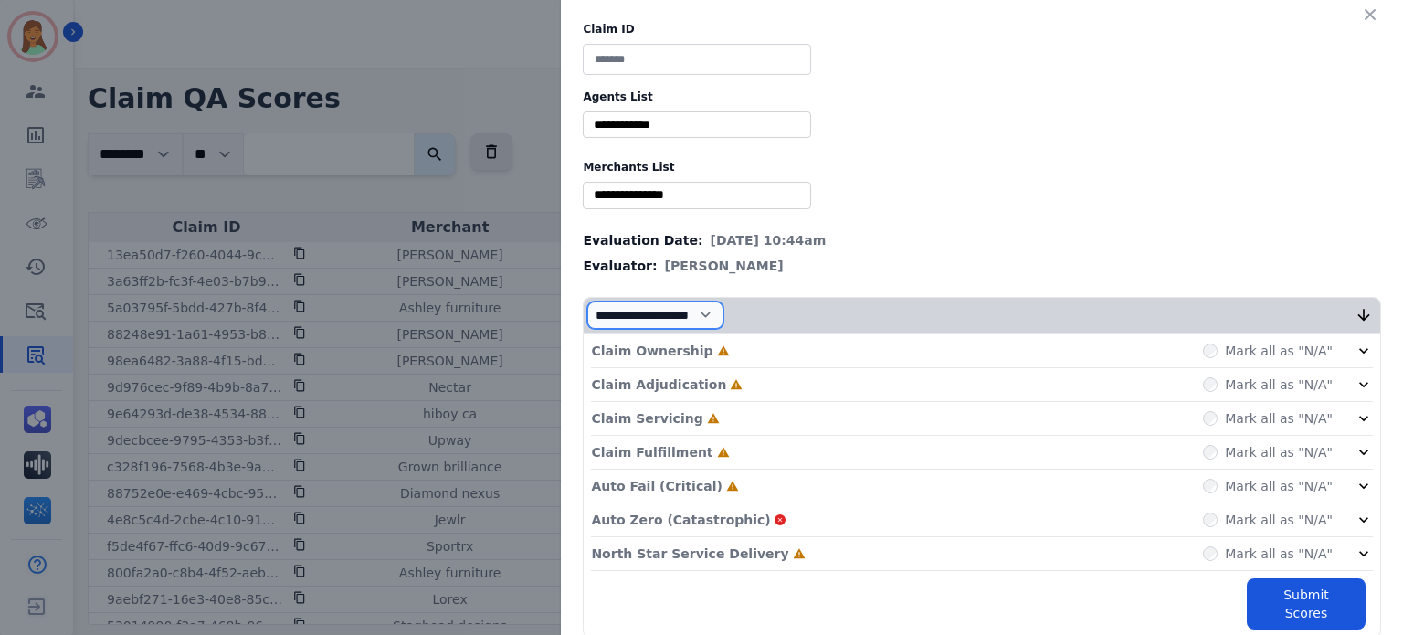
click at [689, 318] on select "**********" at bounding box center [655, 314] width 136 height 27
select select "*"
click at [587, 329] on select "**********" at bounding box center [655, 314] width 136 height 27
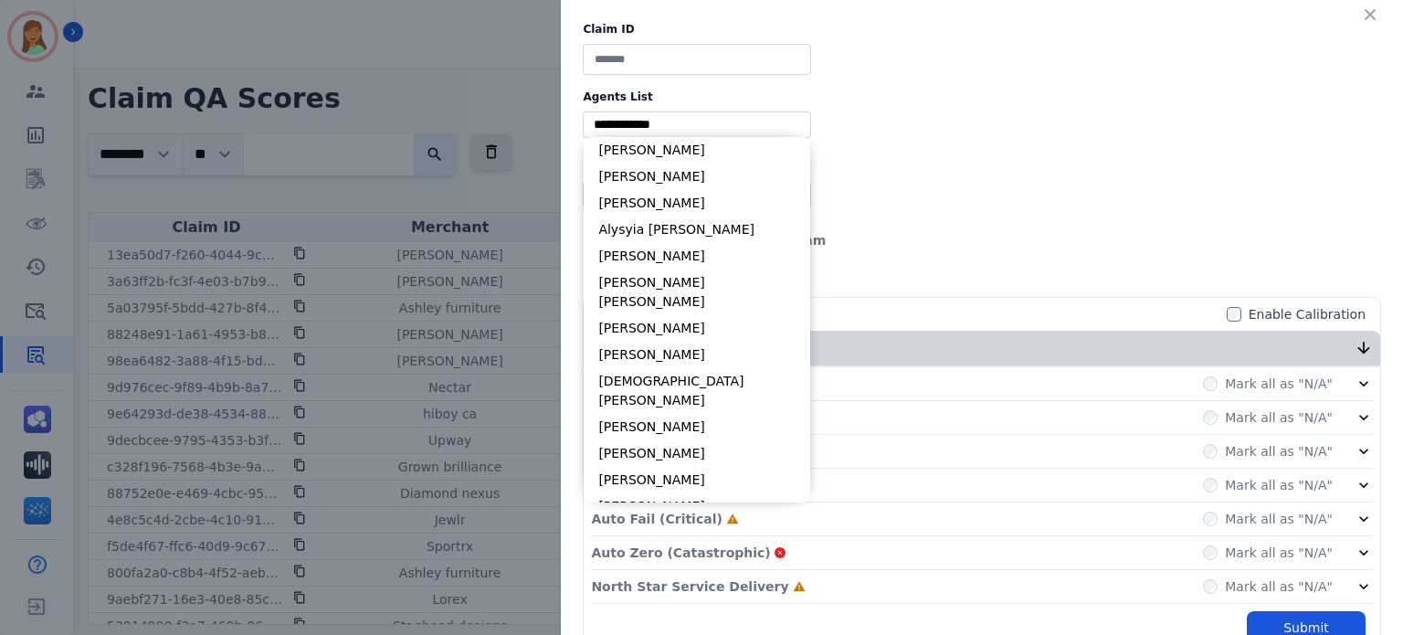
click at [670, 122] on input "selected options" at bounding box center [696, 124] width 219 height 19
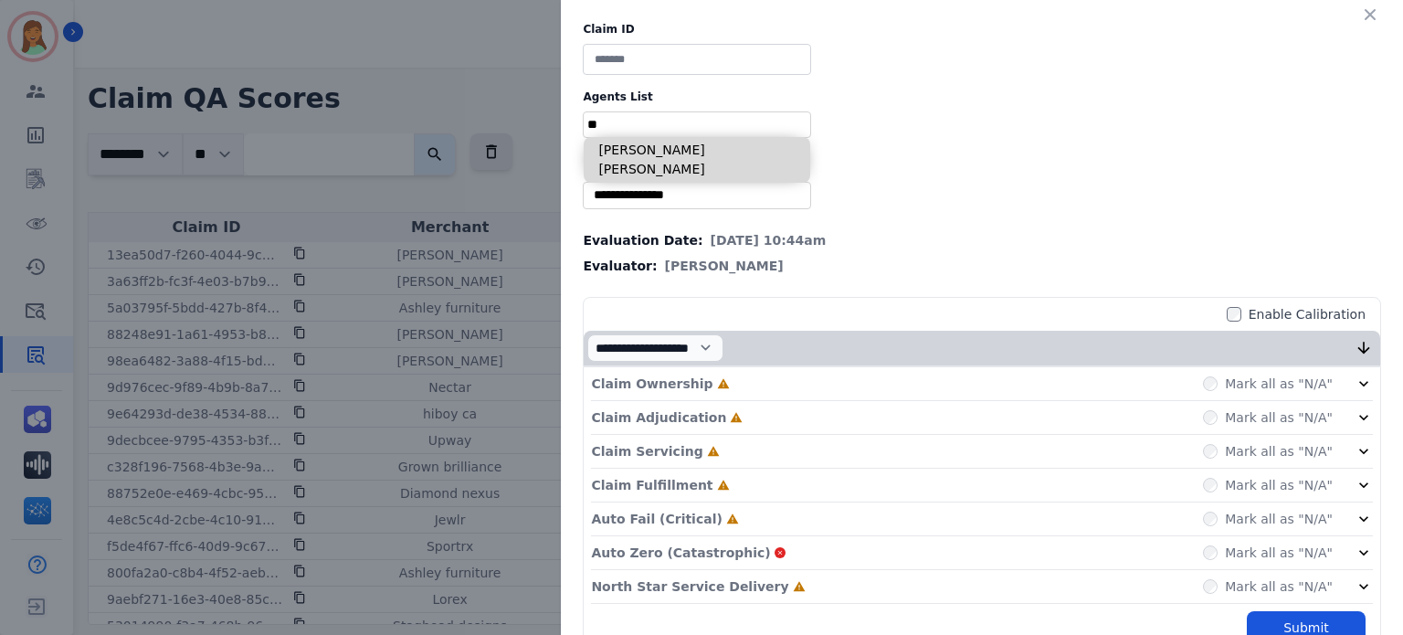
type input "*"
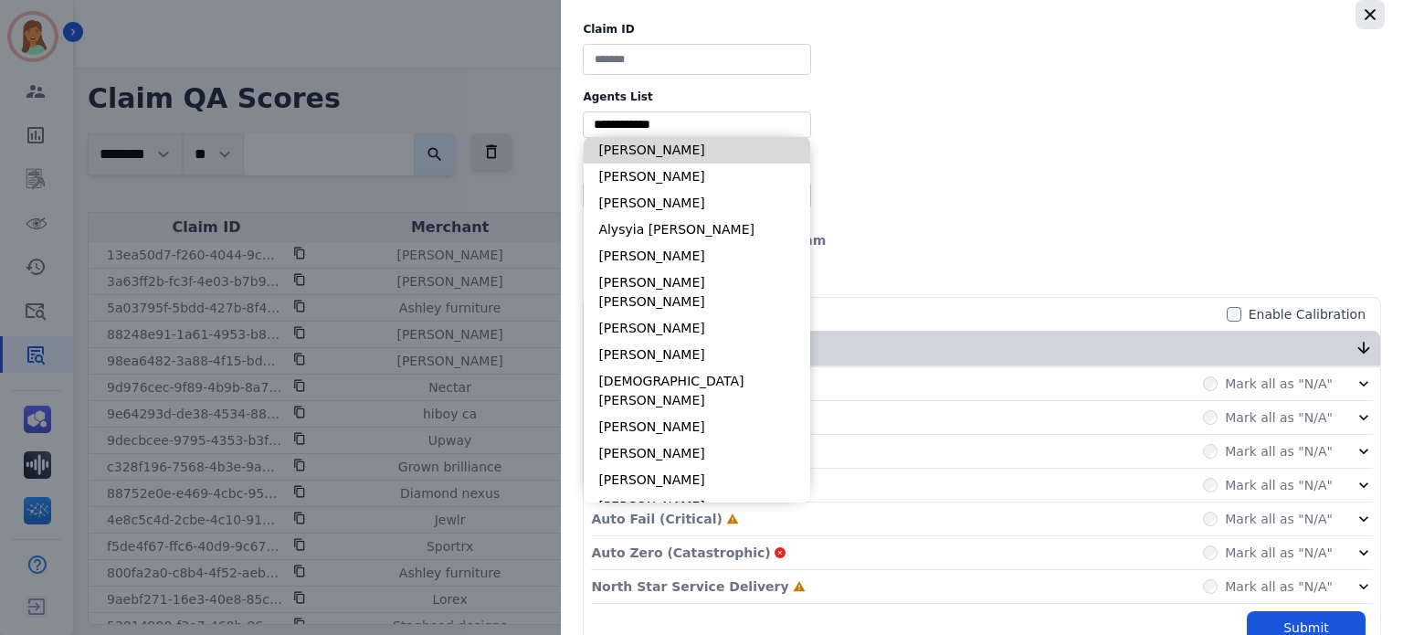
click at [1168, 25] on button "button" at bounding box center [1369, 14] width 29 height 29
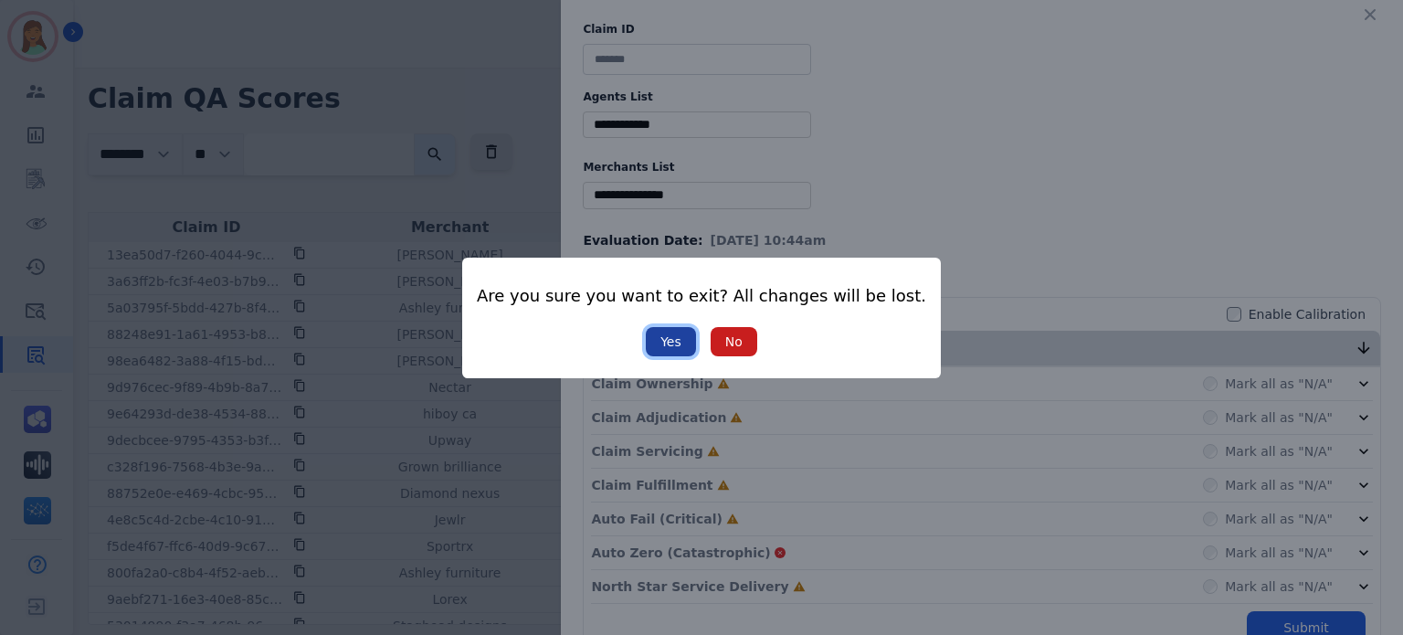
click at [651, 342] on button "Yes" at bounding box center [671, 341] width 50 height 29
